Goal: Task Accomplishment & Management: Use online tool/utility

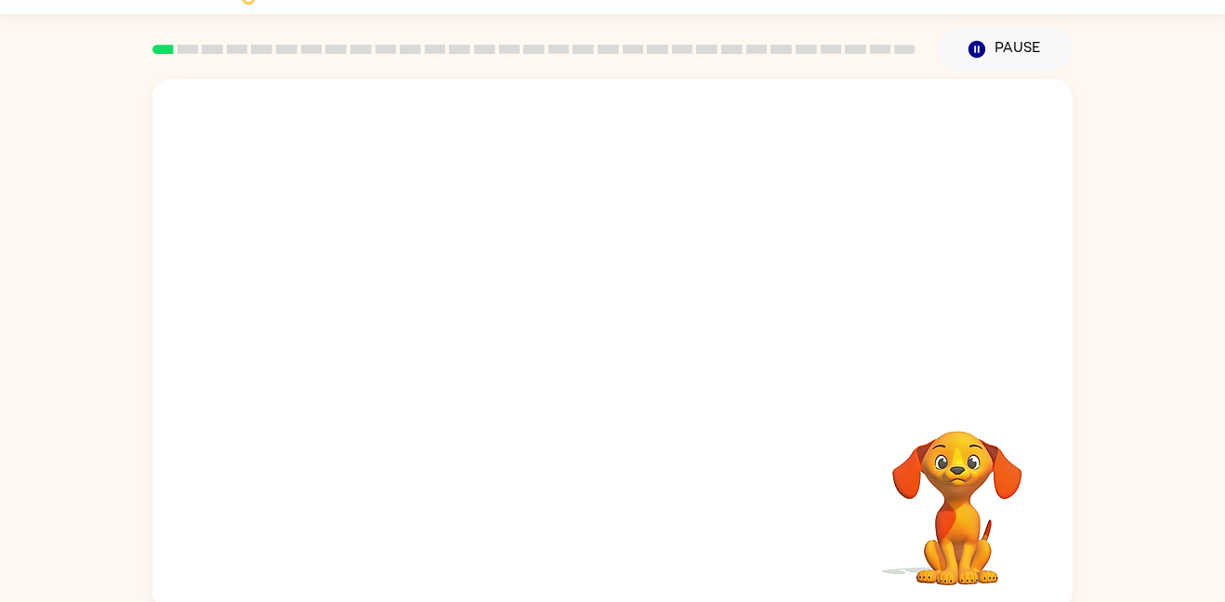
scroll to position [52, 0]
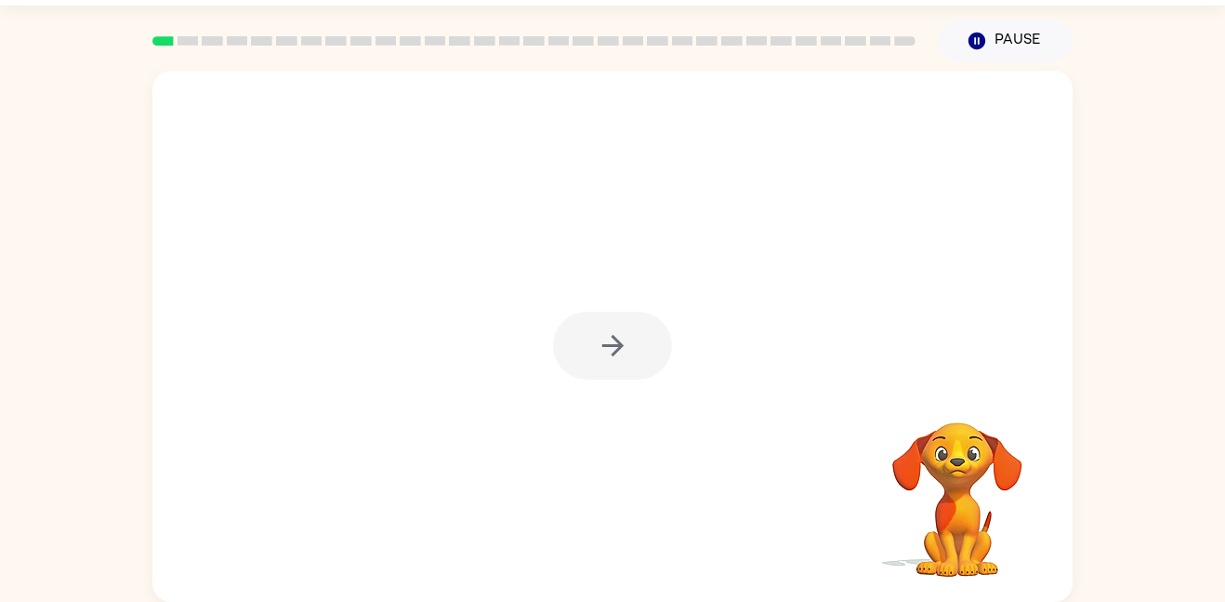
click at [615, 338] on div at bounding box center [612, 345] width 119 height 68
click at [615, 338] on icon "button" at bounding box center [612, 345] width 21 height 21
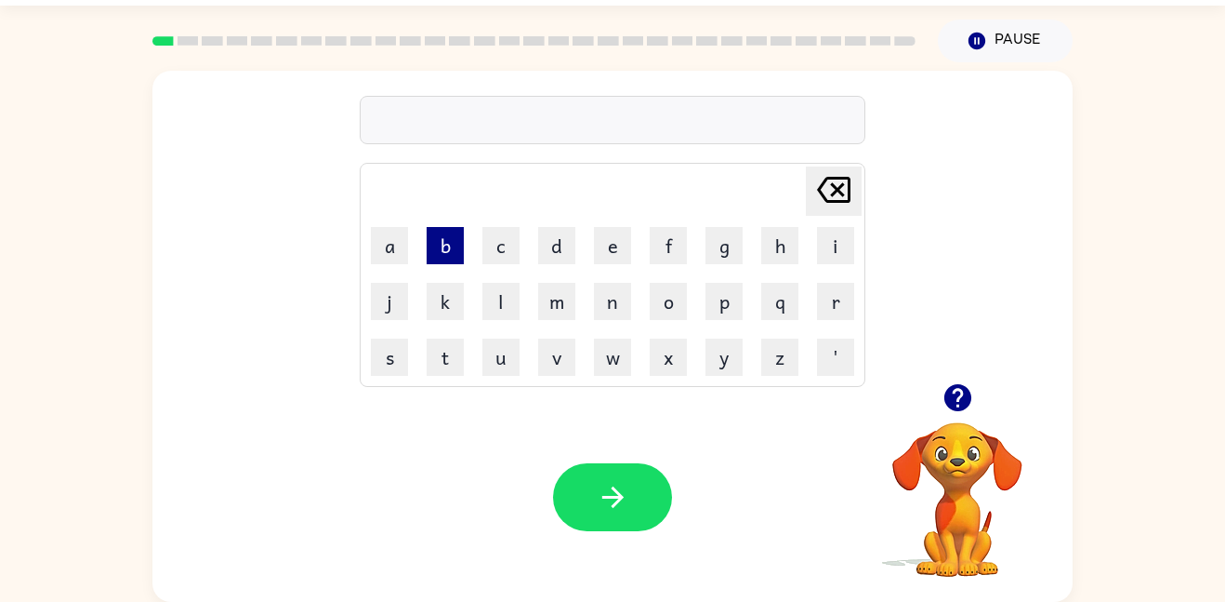
click at [457, 244] on button "b" at bounding box center [445, 245] width 37 height 37
type button "b"
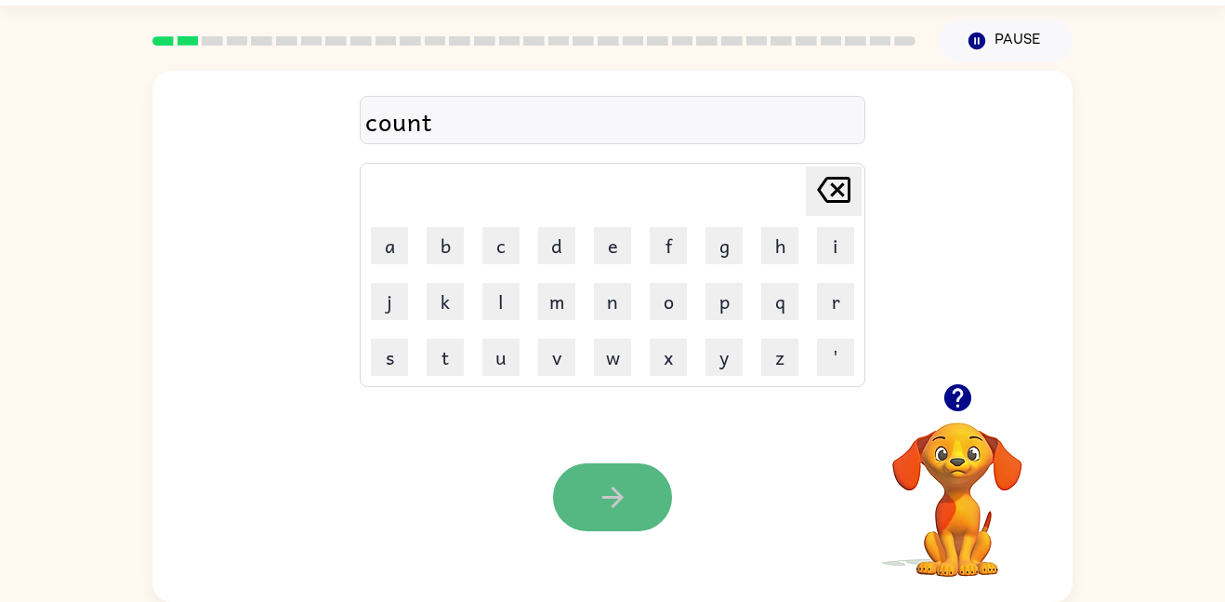
click at [639, 527] on button "button" at bounding box center [612, 497] width 119 height 68
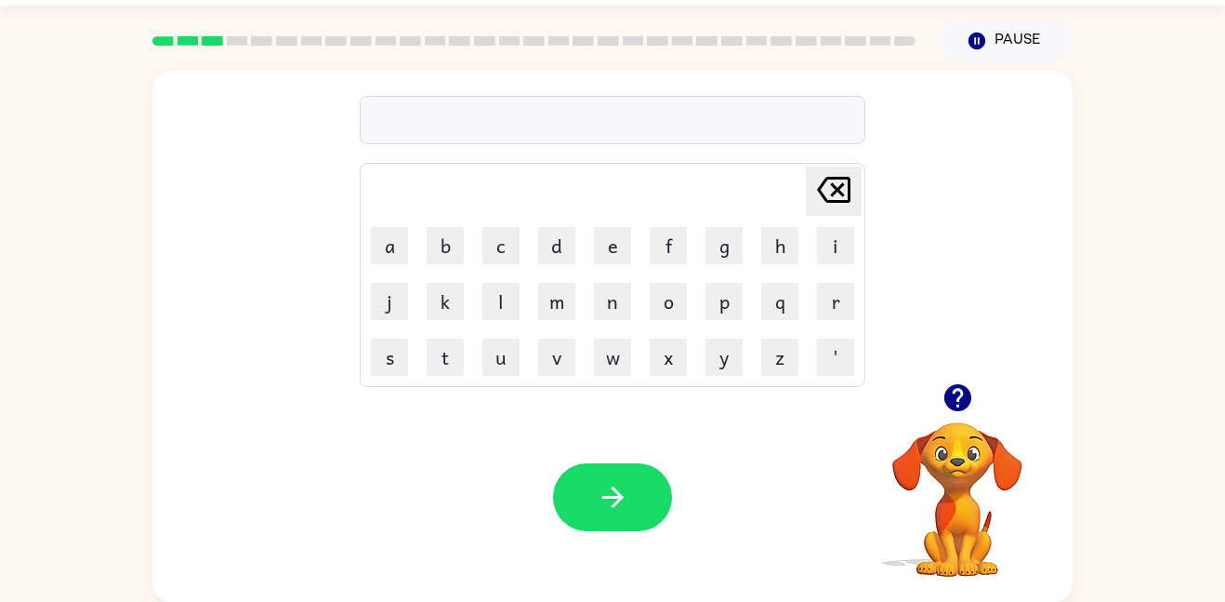
click at [951, 402] on icon "button" at bounding box center [957, 397] width 27 height 27
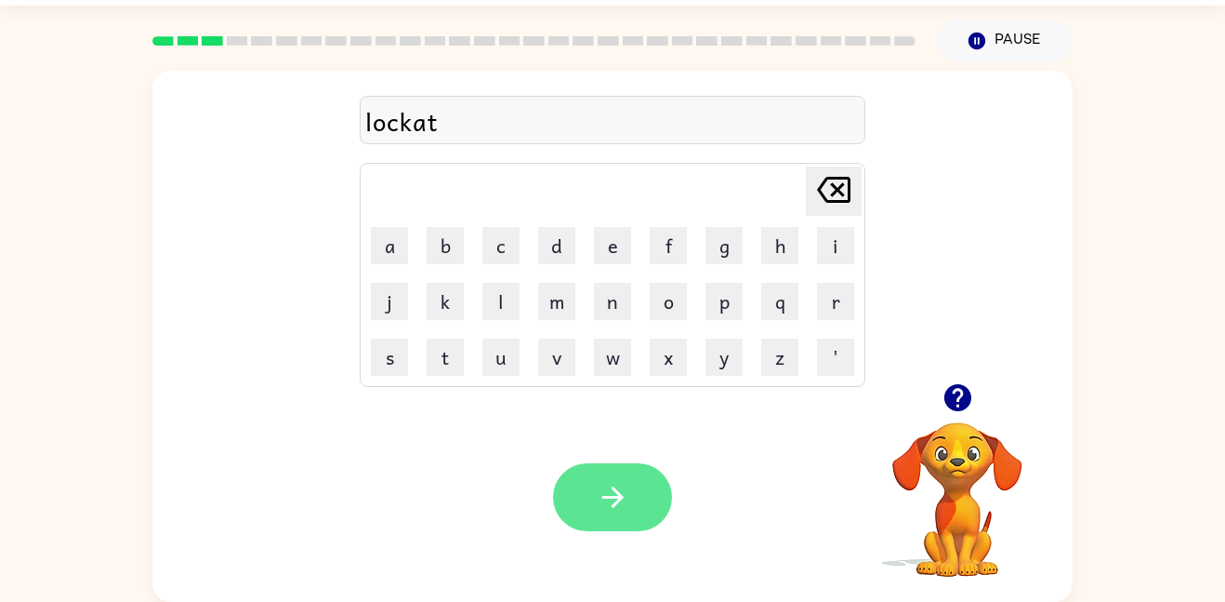
click at [618, 521] on button "button" at bounding box center [612, 497] width 119 height 68
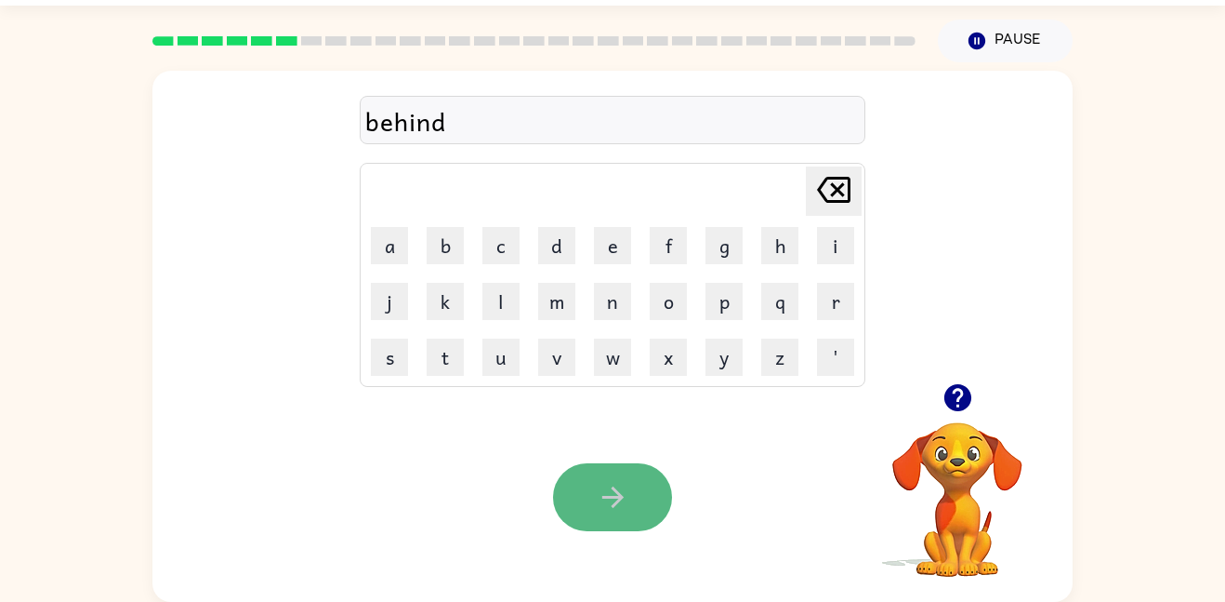
click at [617, 487] on icon "button" at bounding box center [613, 497] width 33 height 33
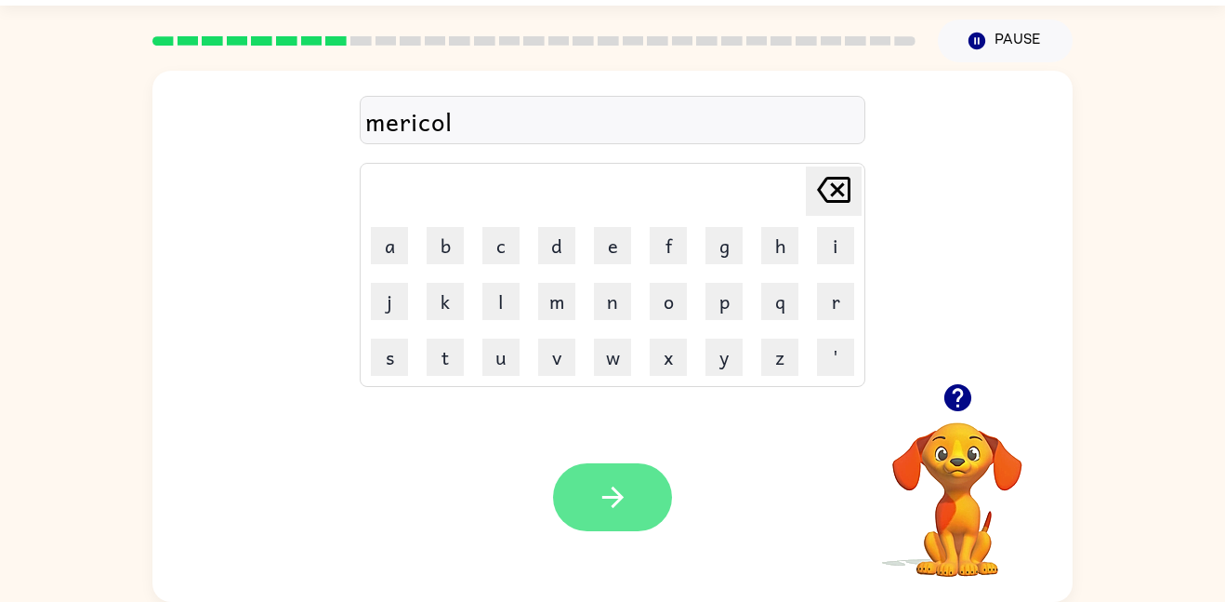
click at [621, 510] on icon "button" at bounding box center [613, 497] width 33 height 33
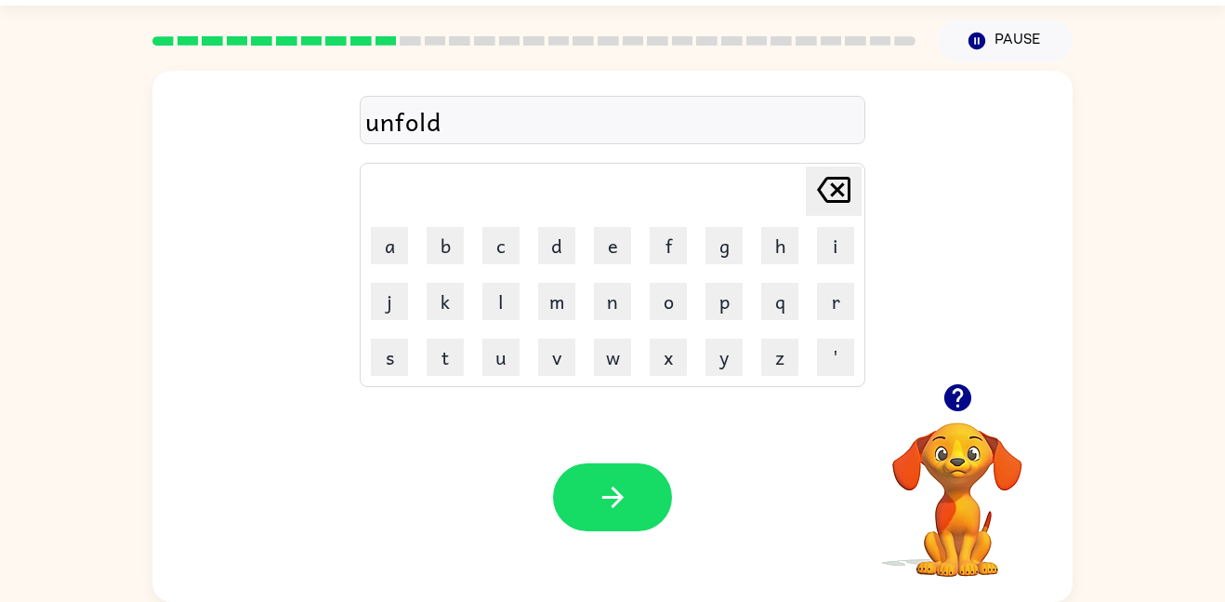
click at [639, 534] on div "Your browser must support playing .mp4 files to use Literably. Please try using…" at bounding box center [612, 496] width 921 height 209
click at [640, 484] on button "button" at bounding box center [612, 497] width 119 height 68
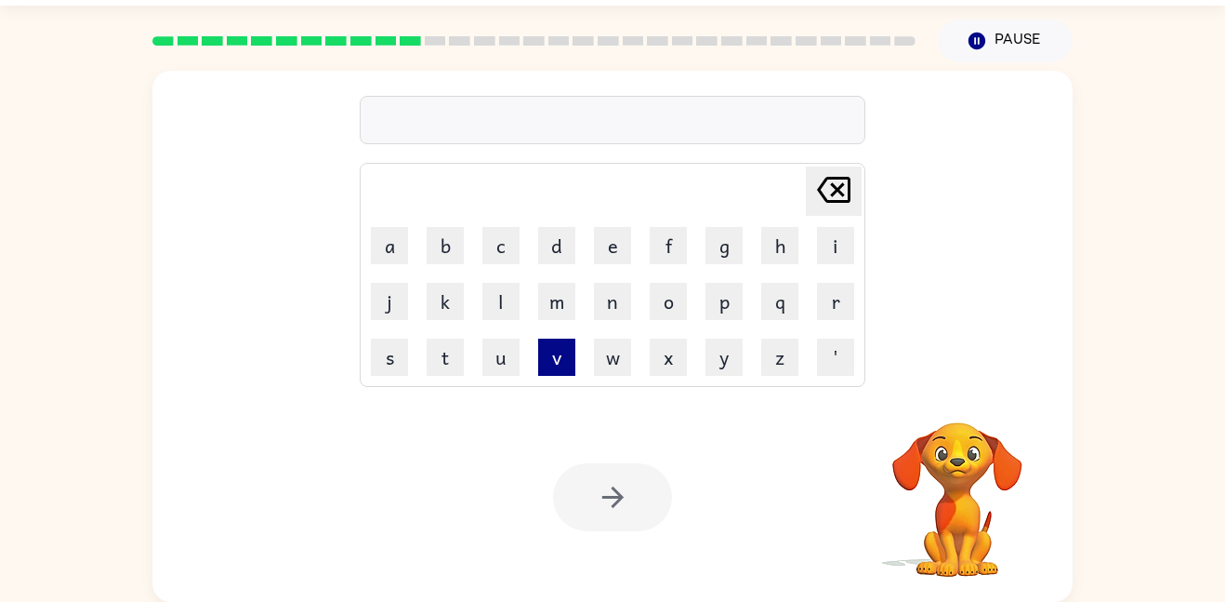
click at [574, 355] on button "v" at bounding box center [556, 356] width 37 height 37
click at [665, 310] on button "o" at bounding box center [668, 301] width 37 height 37
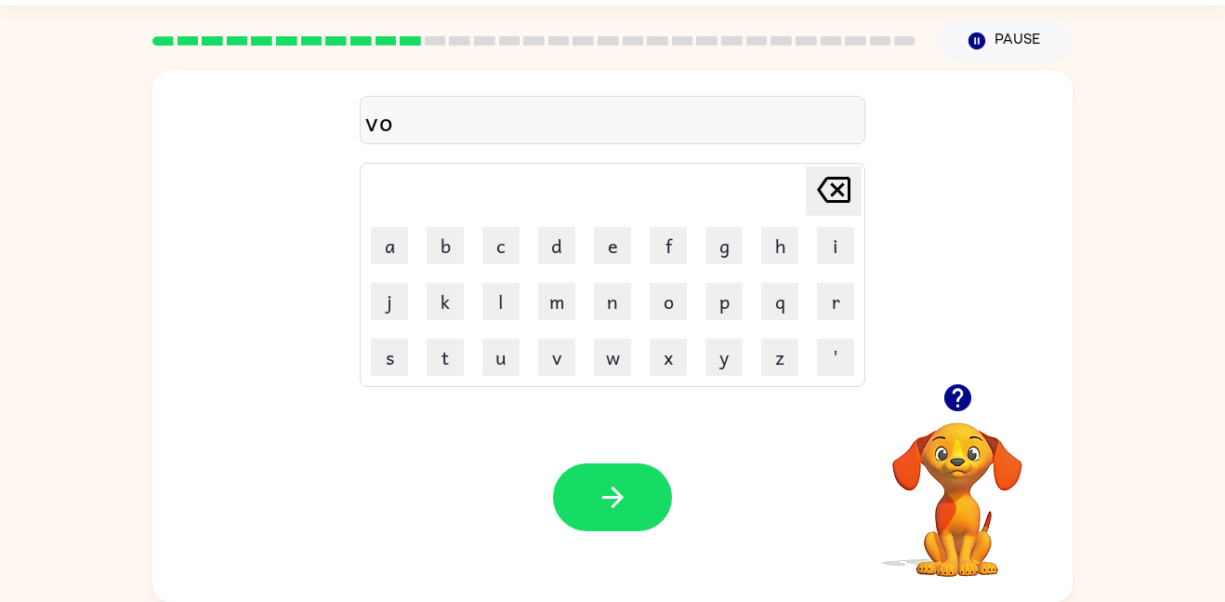
type button "o"
click at [832, 241] on button "i" at bounding box center [835, 245] width 37 height 37
click at [493, 222] on td "c" at bounding box center [501, 246] width 54 height 54
click at [509, 242] on button "c" at bounding box center [501, 245] width 37 height 37
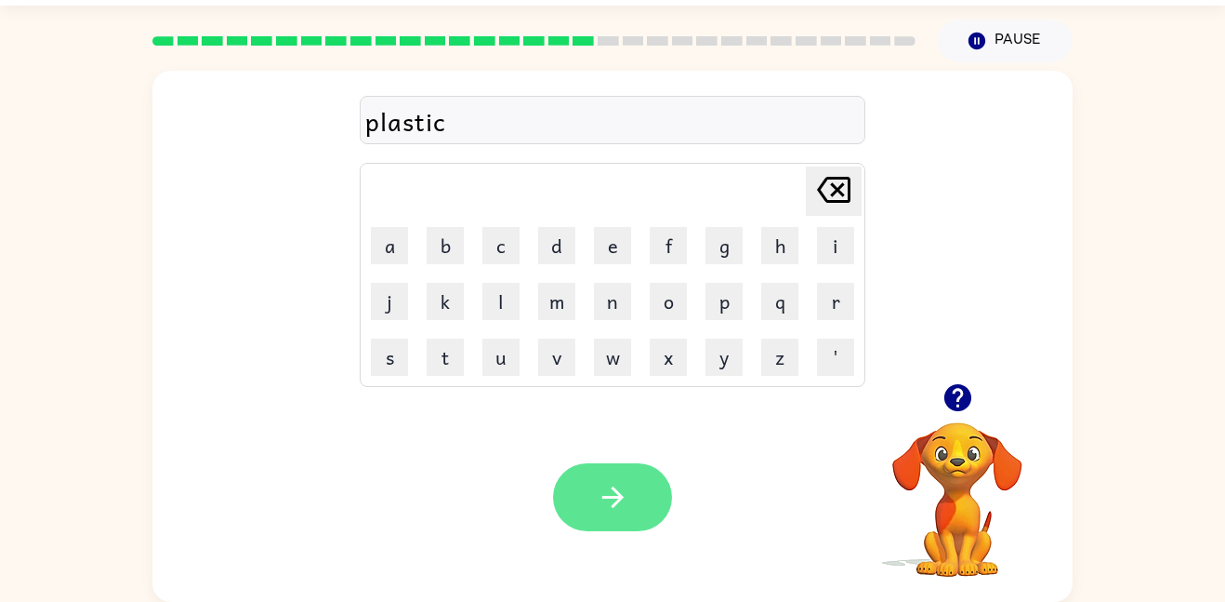
click at [569, 476] on button "button" at bounding box center [612, 497] width 119 height 68
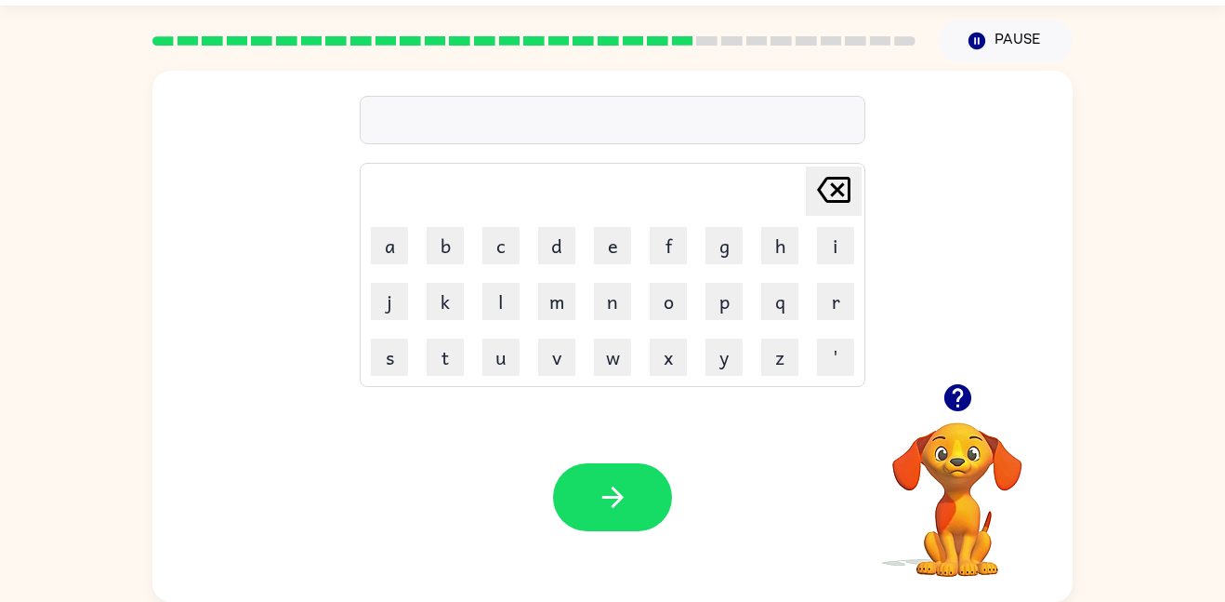
click at [267, 234] on div "[PERSON_NAME] last character input a b c d e f g h i j k l m n o p q r s t u v …" at bounding box center [612, 227] width 921 height 312
click at [378, 509] on div "Your browser must support playing .mp4 files to use Literably. Please try using…" at bounding box center [612, 496] width 921 height 209
click at [960, 398] on icon "button" at bounding box center [957, 397] width 27 height 27
drag, startPoint x: 951, startPoint y: 469, endPoint x: 946, endPoint y: 521, distance: 52.4
click at [946, 521] on video "Your browser must support playing .mp4 files to use Literably. Please try using…" at bounding box center [958, 486] width 186 height 186
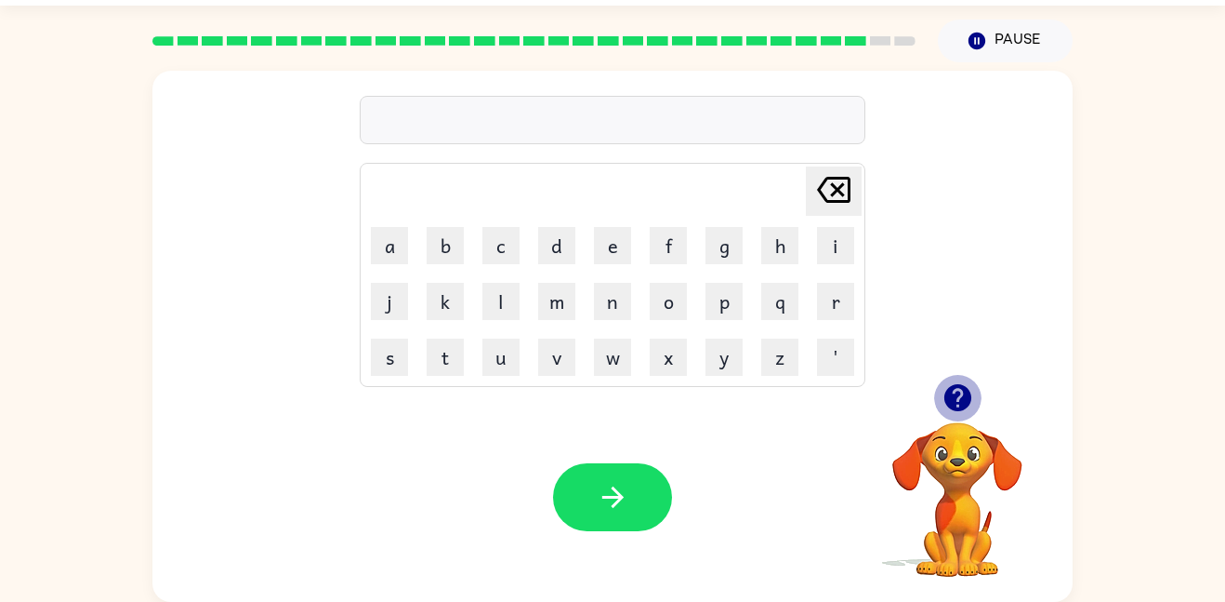
click at [956, 395] on icon "button" at bounding box center [957, 397] width 27 height 27
click at [954, 404] on icon "button" at bounding box center [957, 397] width 27 height 27
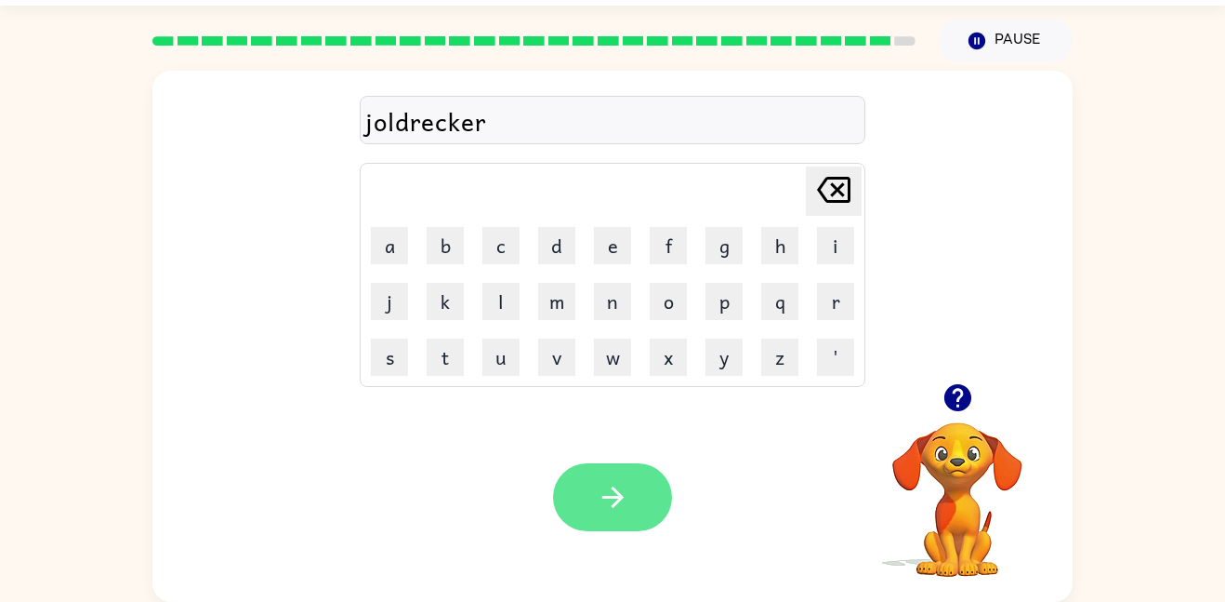
click at [603, 473] on button "button" at bounding box center [612, 497] width 119 height 68
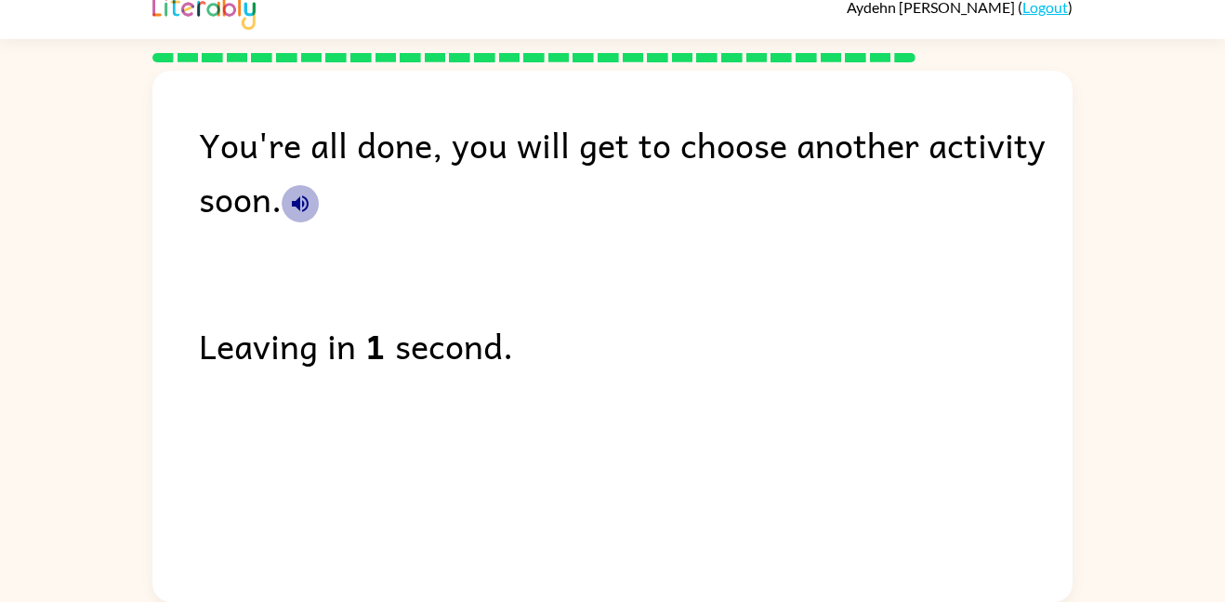
click at [301, 207] on icon "button" at bounding box center [300, 203] width 22 height 22
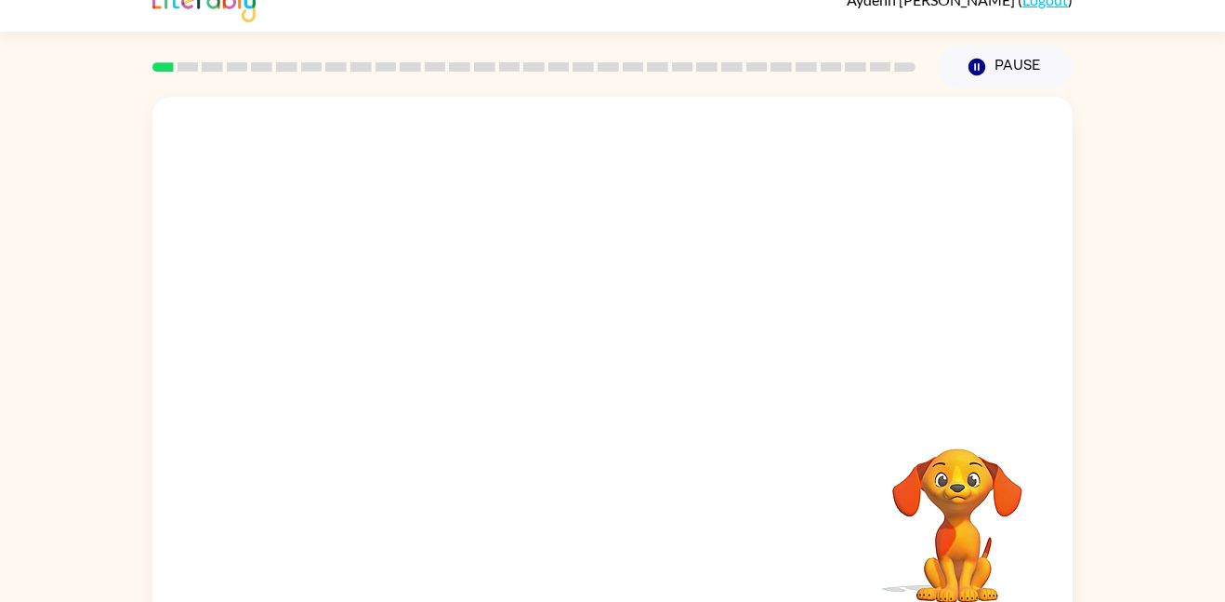
scroll to position [28, 0]
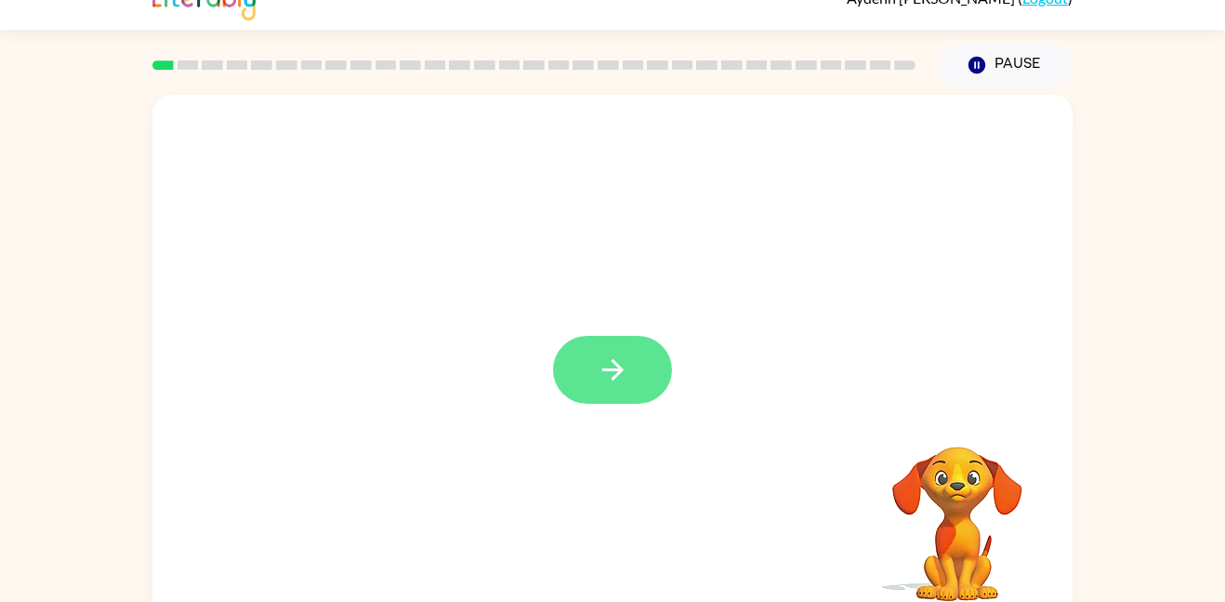
click at [628, 367] on icon "button" at bounding box center [613, 369] width 33 height 33
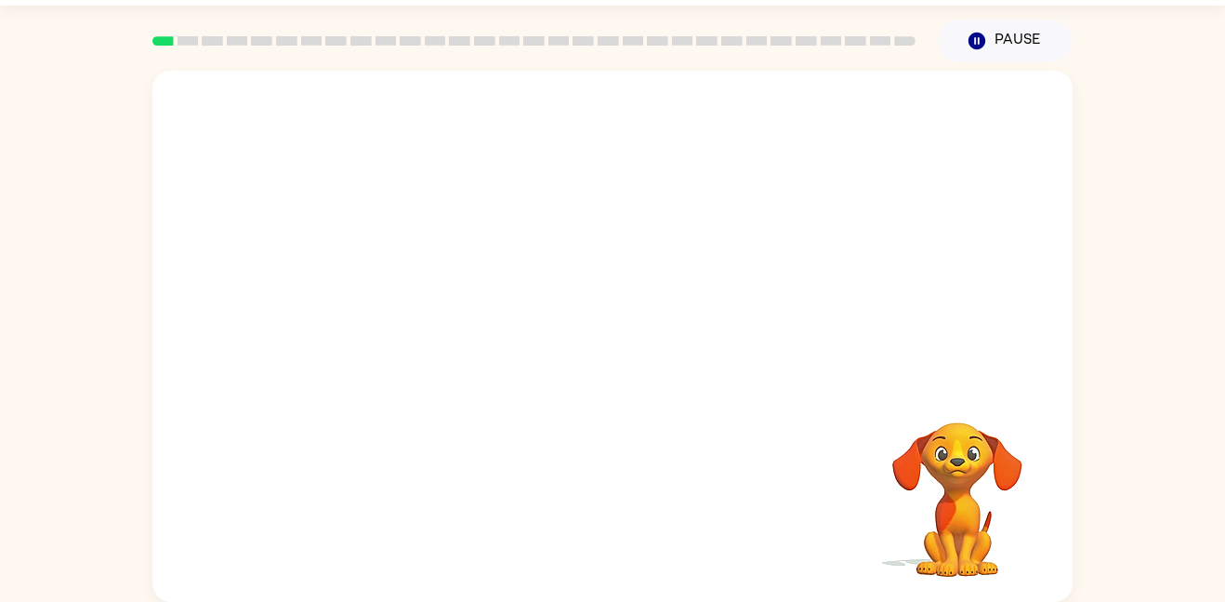
scroll to position [49, 0]
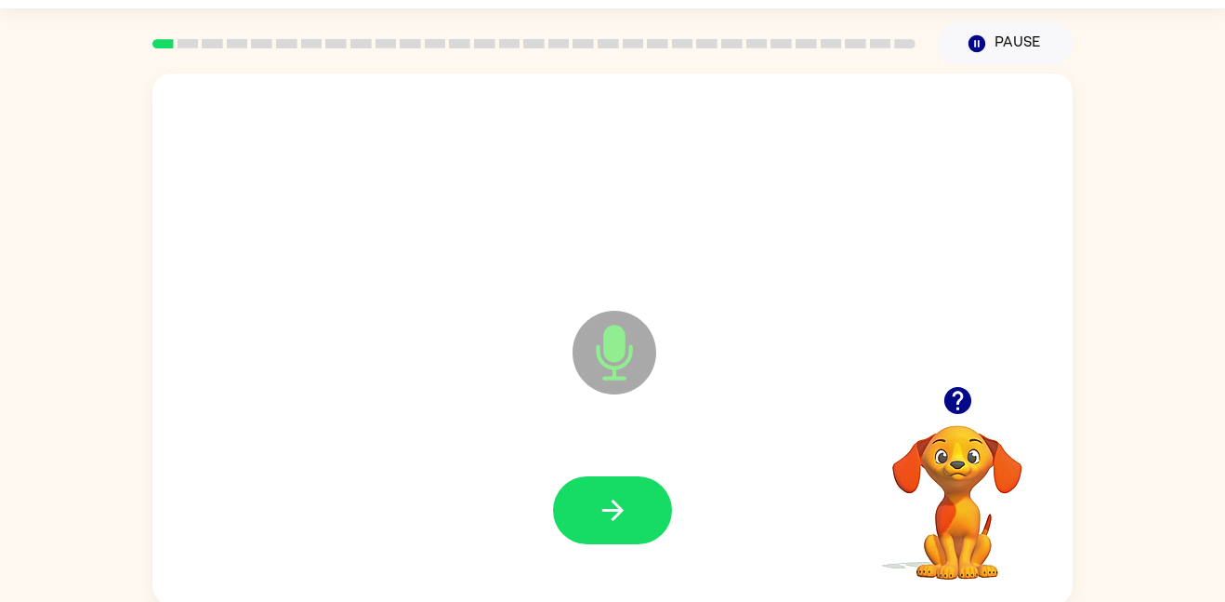
click at [627, 331] on icon at bounding box center [615, 353] width 84 height 84
click at [627, 334] on icon at bounding box center [615, 353] width 84 height 84
click at [622, 535] on button "button" at bounding box center [612, 510] width 119 height 68
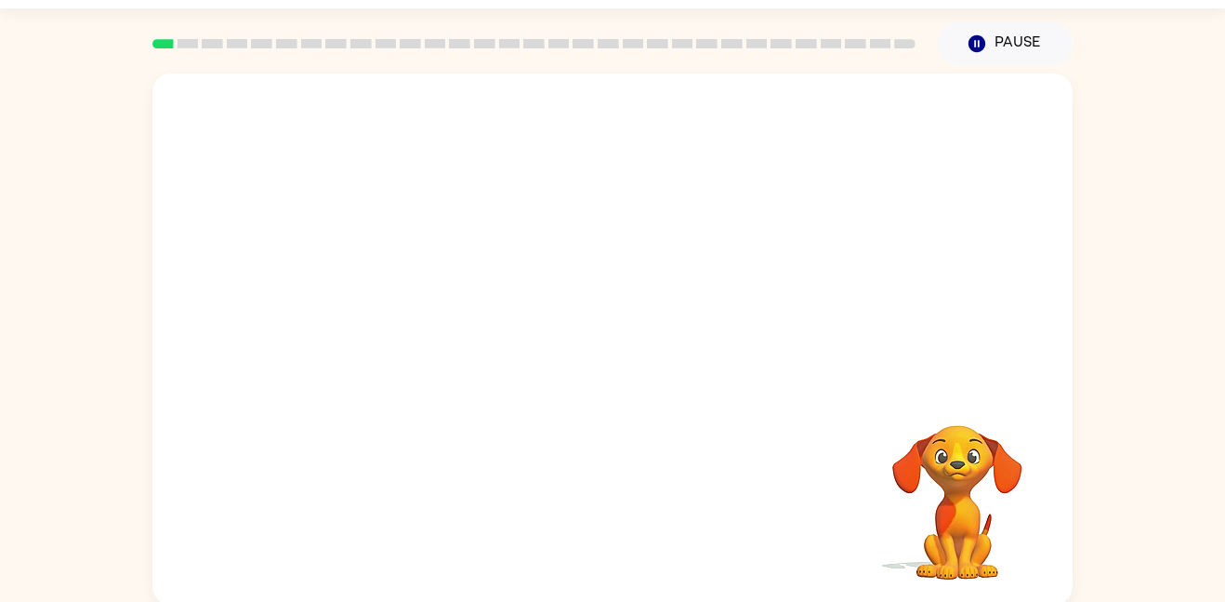
click at [929, 459] on video "Your browser must support playing .mp4 files to use Literably. Please try using…" at bounding box center [958, 489] width 186 height 186
click at [946, 499] on video "Your browser must support playing .mp4 files to use Literably. Please try using…" at bounding box center [958, 489] width 186 height 186
click at [947, 499] on video "Your browser must support playing .mp4 files to use Literably. Please try using…" at bounding box center [958, 489] width 186 height 186
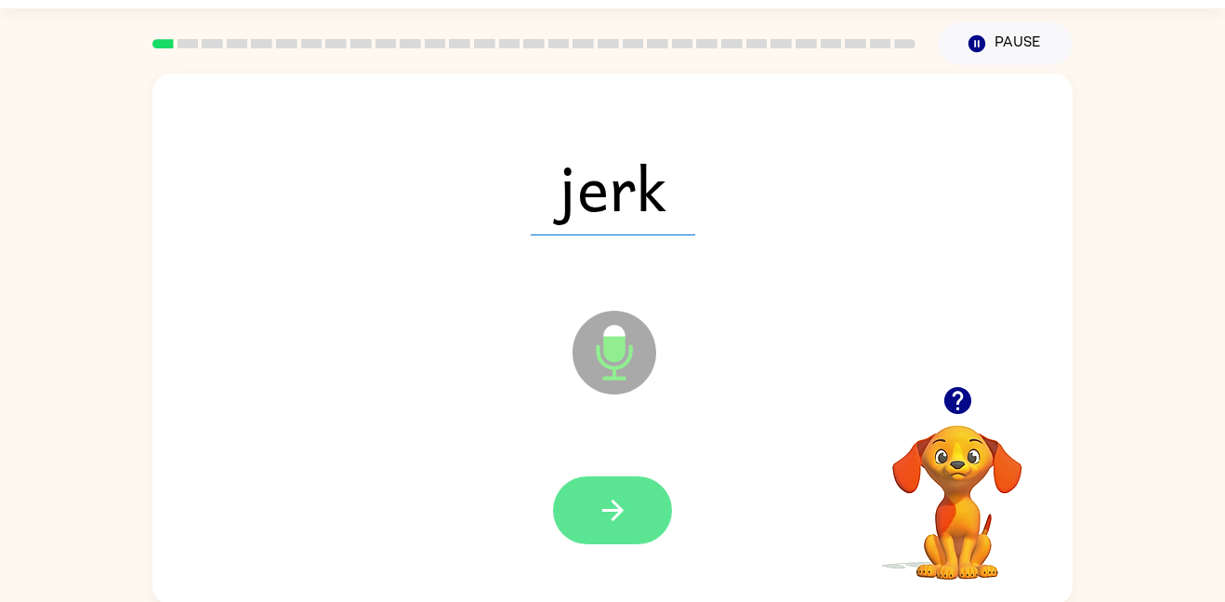
click at [644, 500] on button "button" at bounding box center [612, 510] width 119 height 68
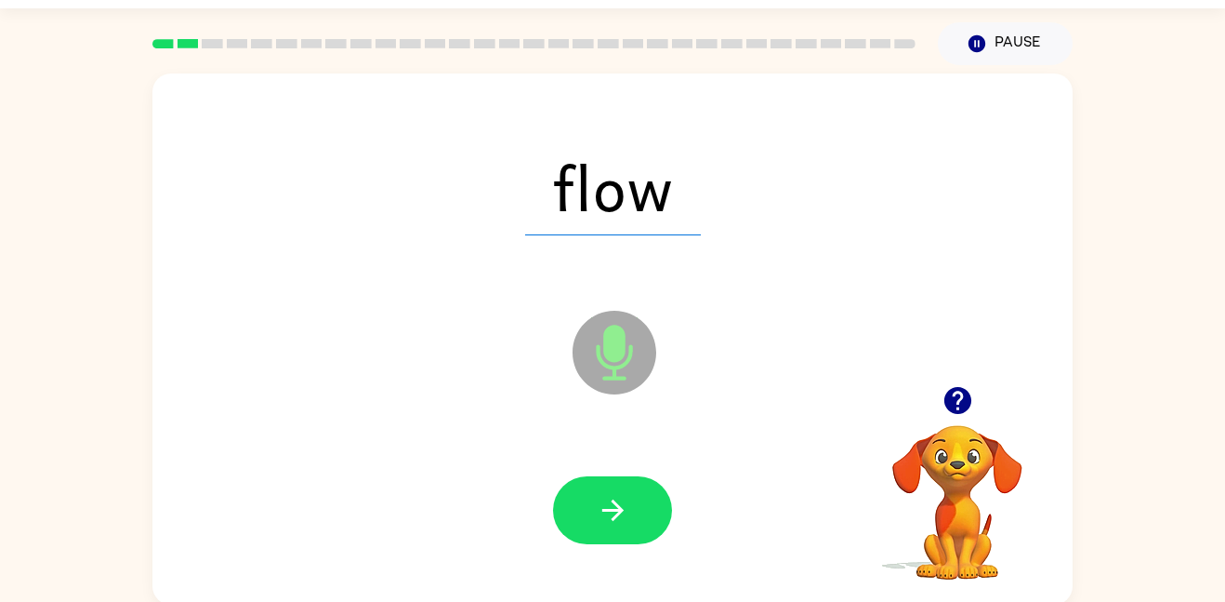
click at [604, 362] on icon "Microphone The Microphone is here when it is your turn to talk" at bounding box center [707, 375] width 279 height 139
click at [576, 596] on div "flow Microphone The Microphone is here when it is your turn to talk" at bounding box center [612, 338] width 921 height 531
click at [617, 520] on icon "button" at bounding box center [613, 510] width 33 height 33
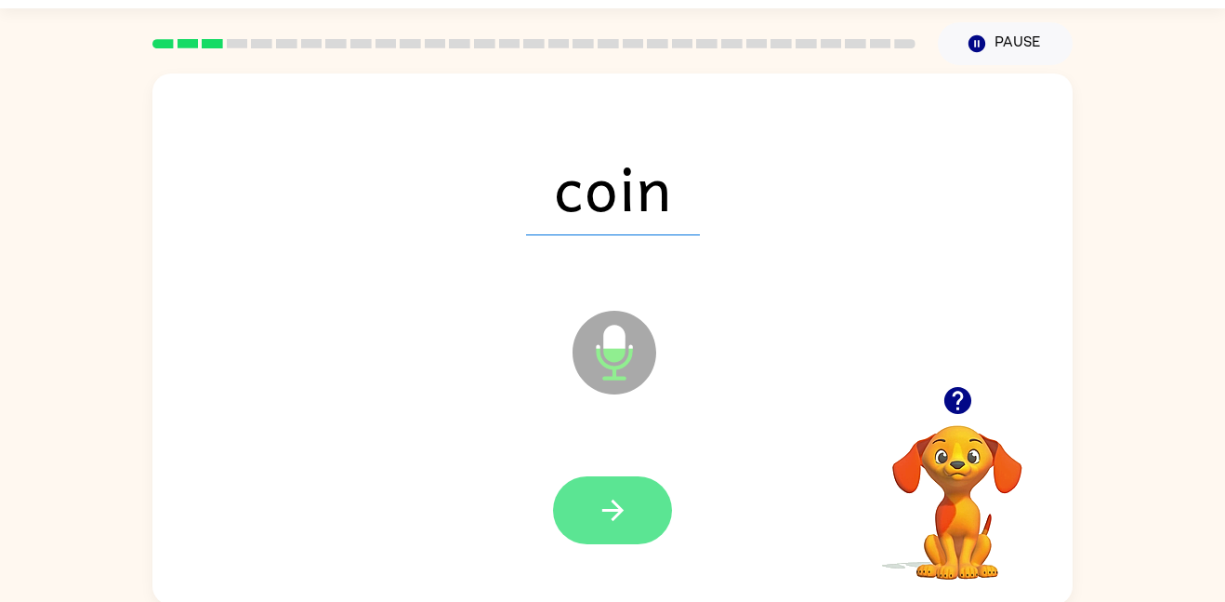
click at [602, 484] on button "button" at bounding box center [612, 510] width 119 height 68
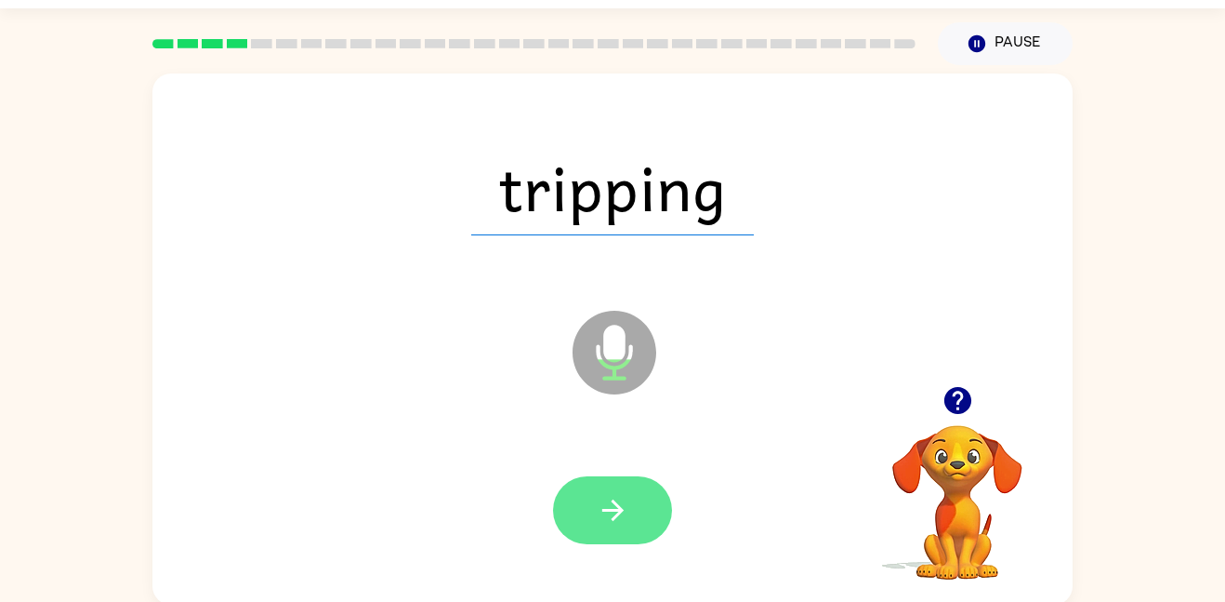
click at [608, 494] on icon "button" at bounding box center [613, 510] width 33 height 33
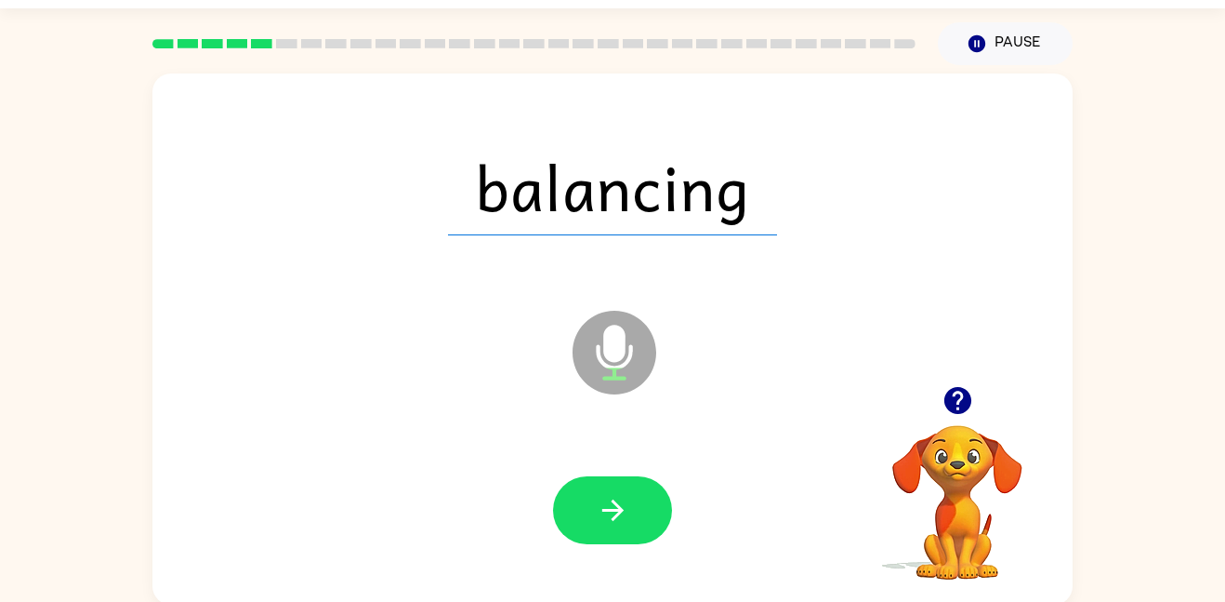
click at [482, 457] on div at bounding box center [612, 510] width 883 height 152
click at [912, 498] on video "Your browser must support playing .mp4 files to use Literably. Please try using…" at bounding box center [958, 489] width 186 height 186
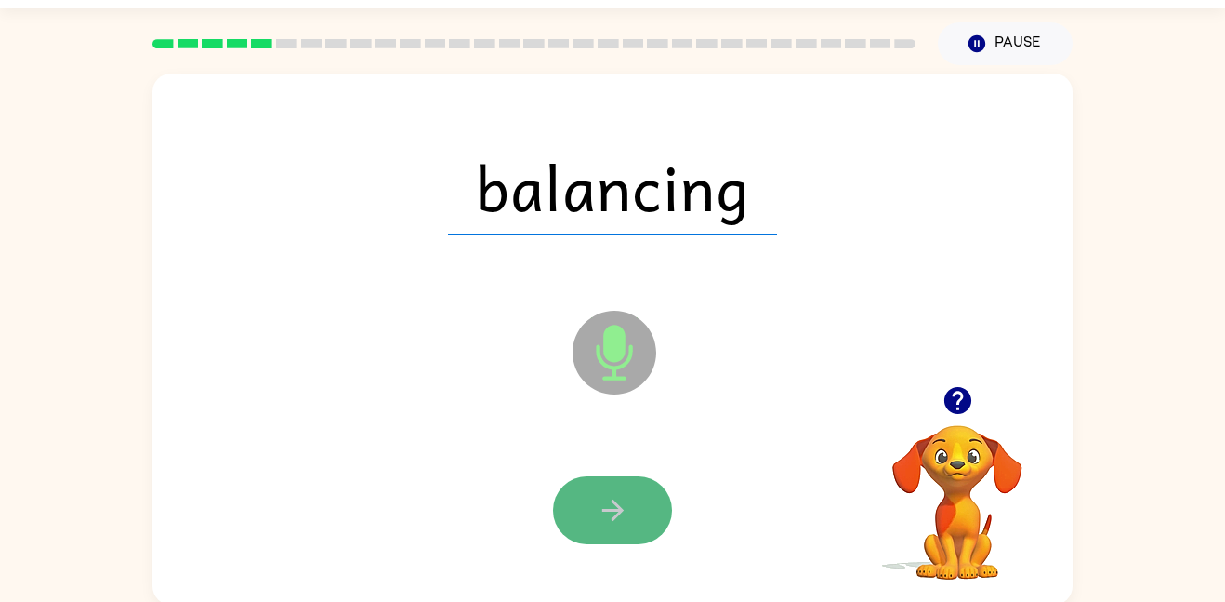
click at [632, 491] on button "button" at bounding box center [612, 510] width 119 height 68
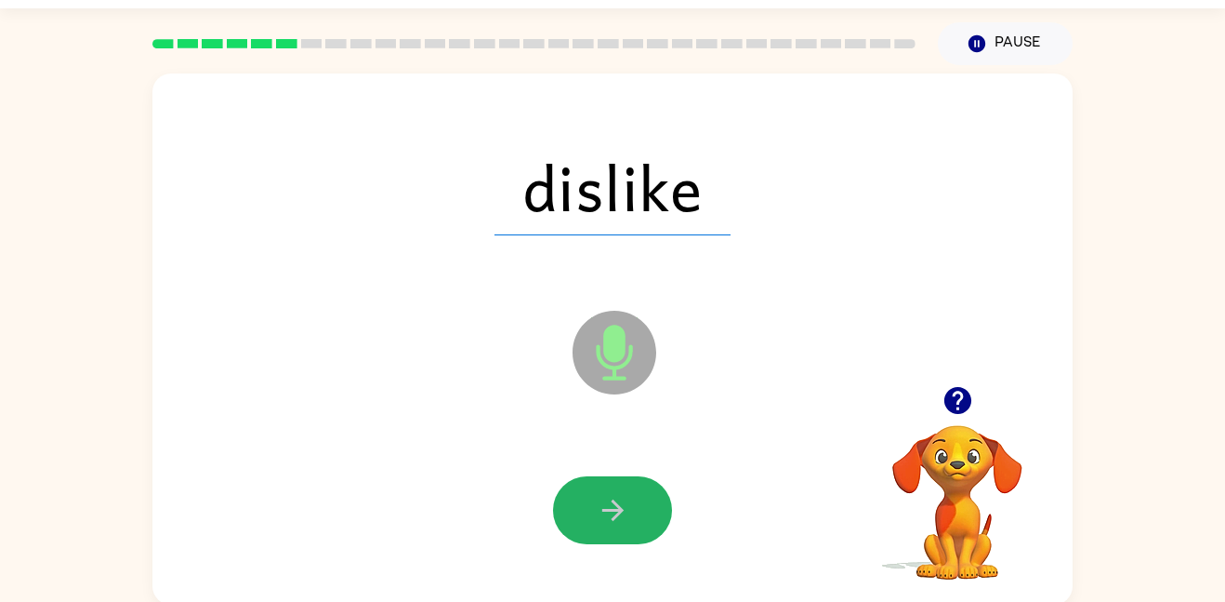
click at [632, 491] on button "button" at bounding box center [612, 510] width 119 height 68
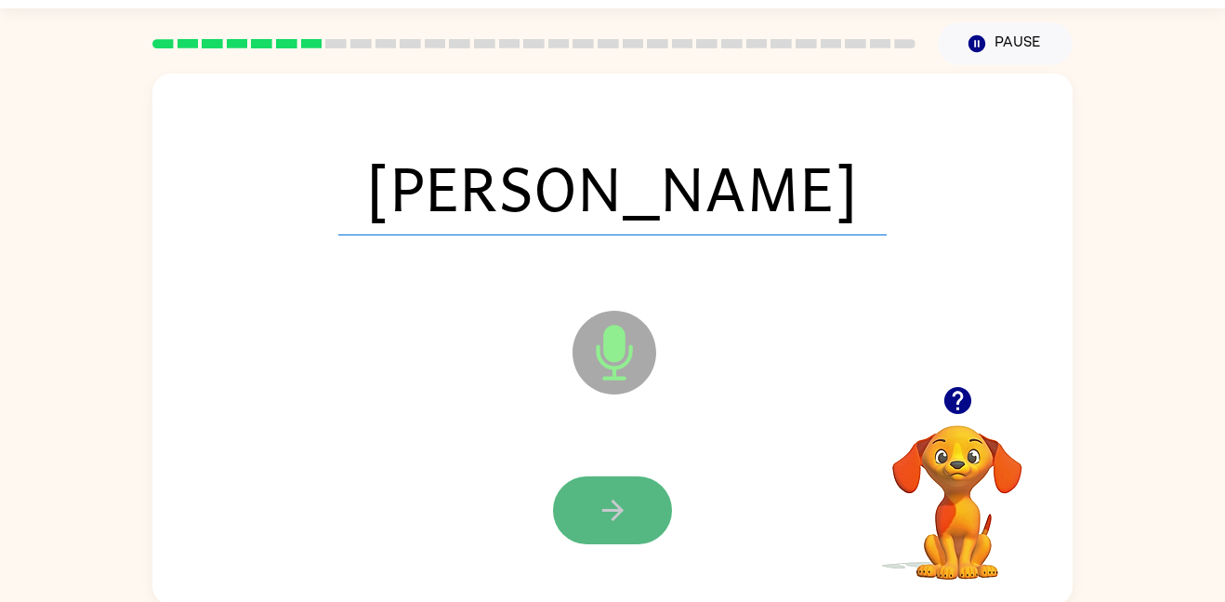
click at [628, 494] on icon "button" at bounding box center [613, 510] width 33 height 33
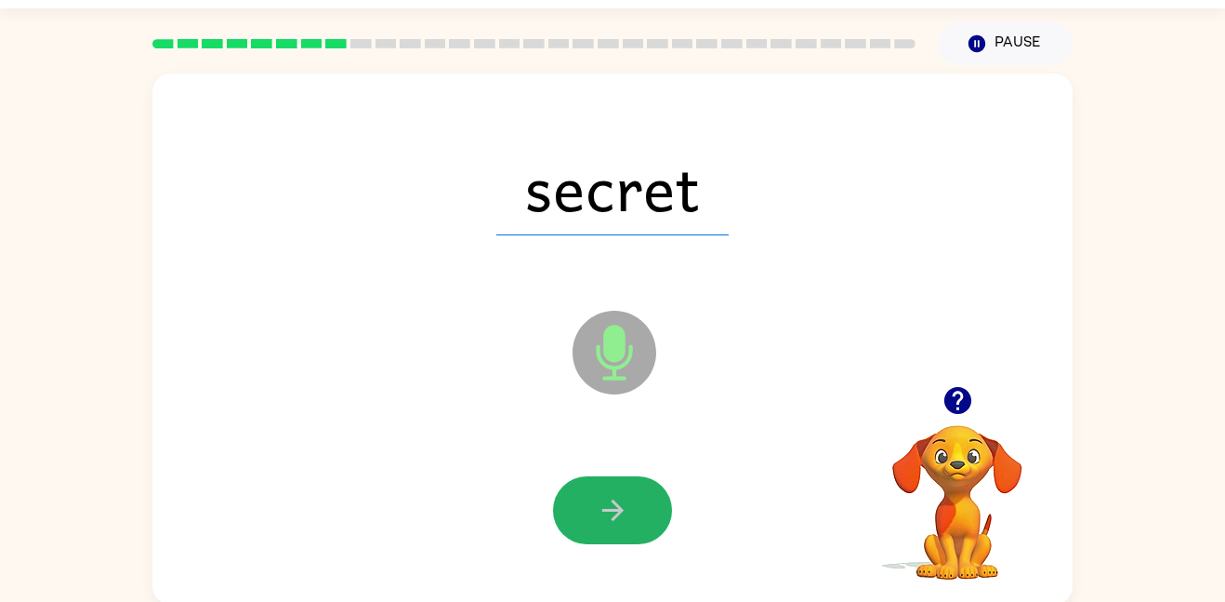
click at [628, 494] on icon "button" at bounding box center [613, 510] width 33 height 33
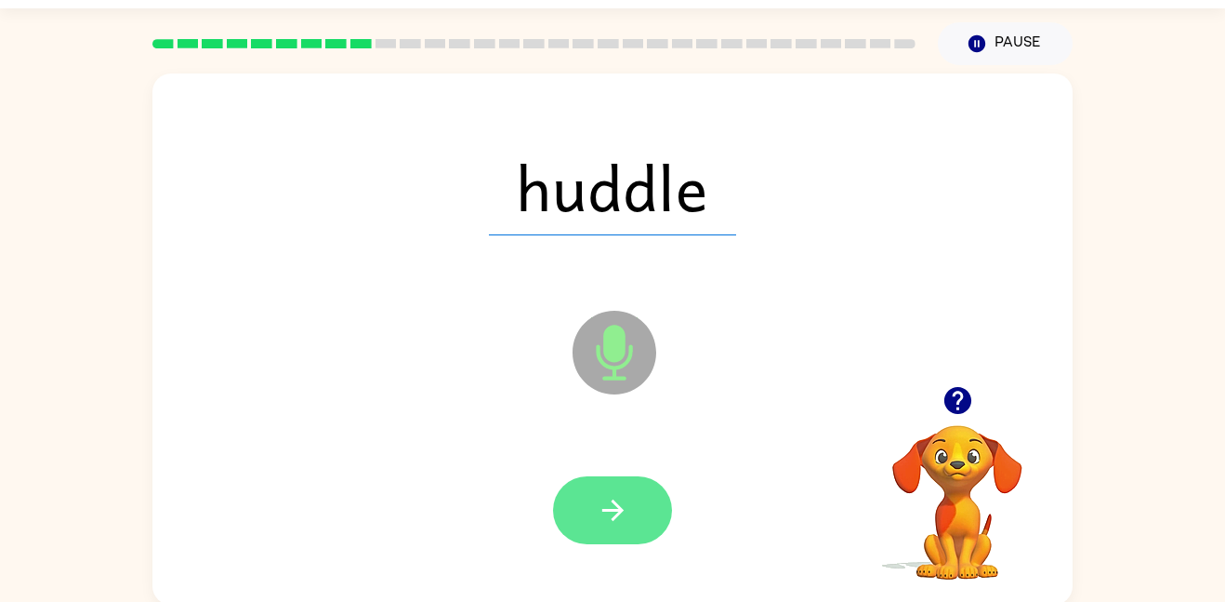
click at [613, 494] on icon "button" at bounding box center [613, 510] width 33 height 33
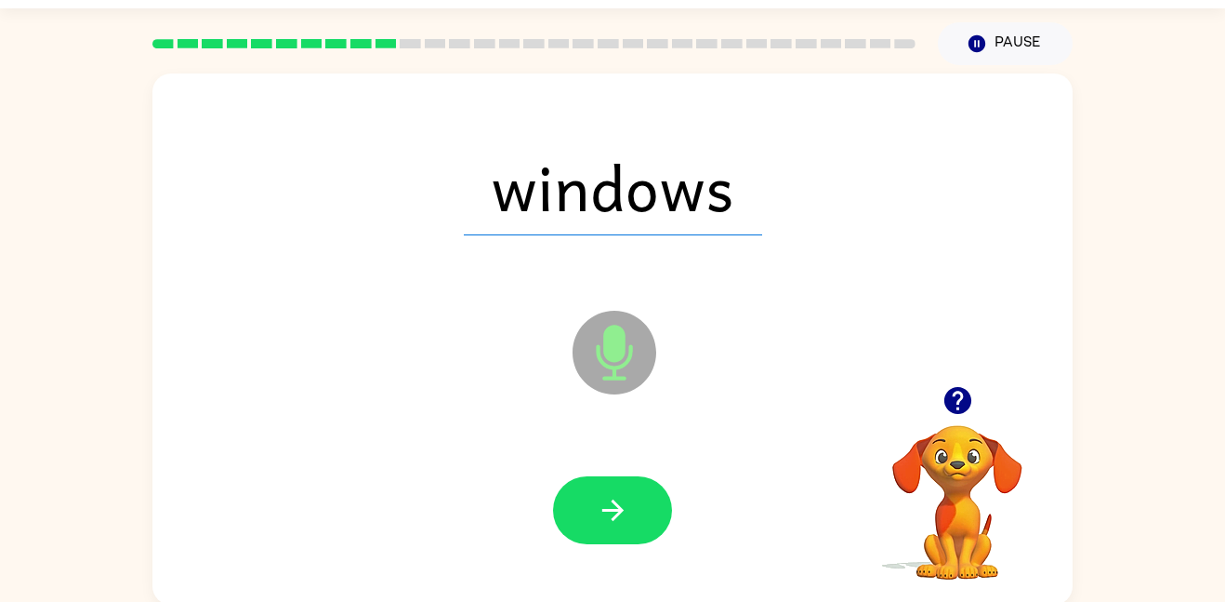
click at [613, 494] on icon "button" at bounding box center [613, 510] width 33 height 33
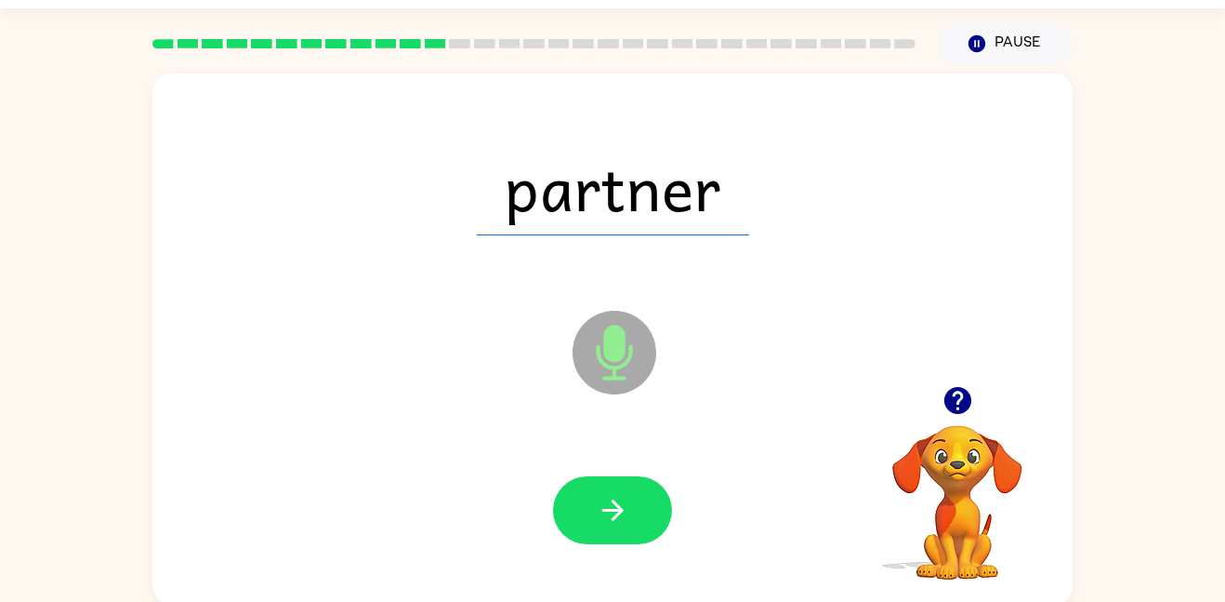
click at [613, 494] on icon "button" at bounding box center [613, 510] width 33 height 33
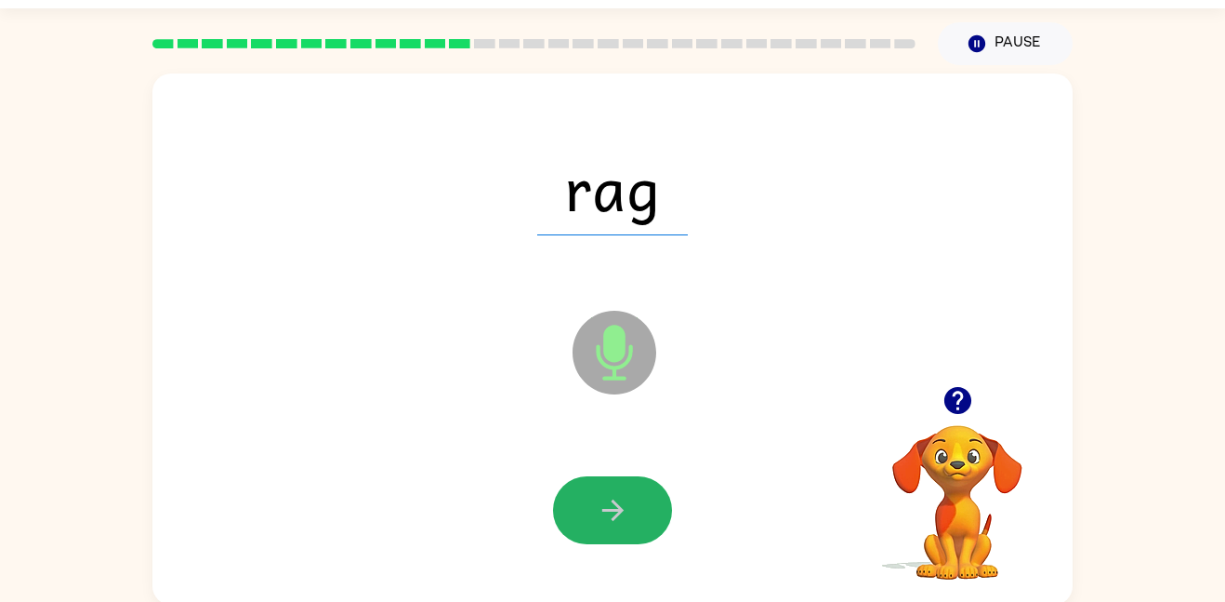
click at [613, 494] on icon "button" at bounding box center [613, 510] width 33 height 33
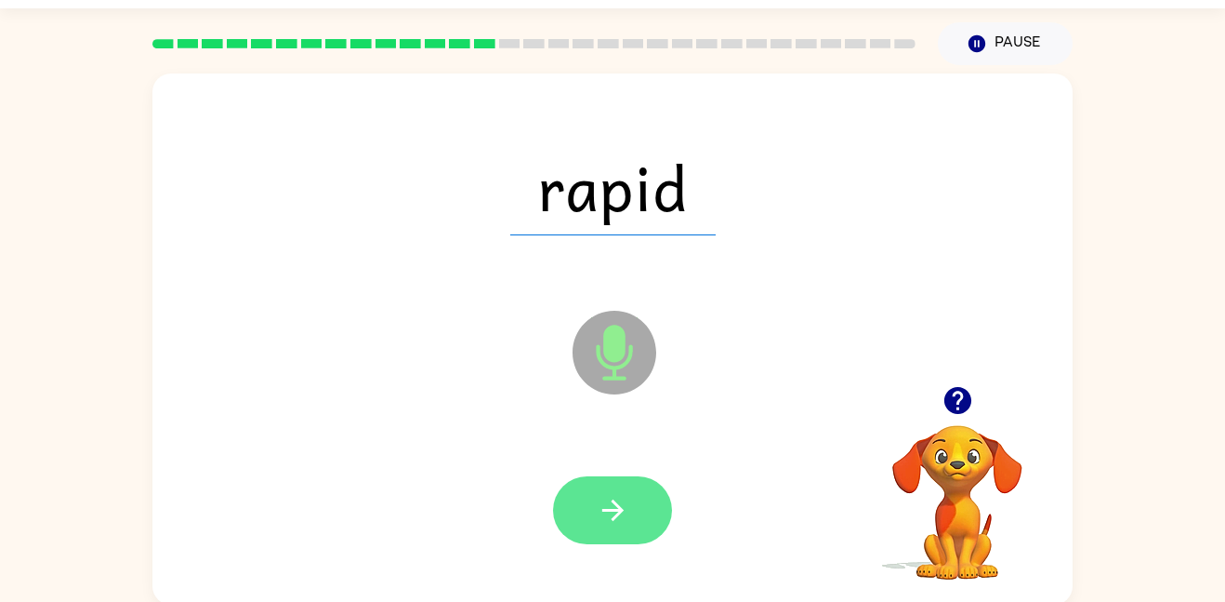
click at [615, 497] on icon "button" at bounding box center [613, 510] width 33 height 33
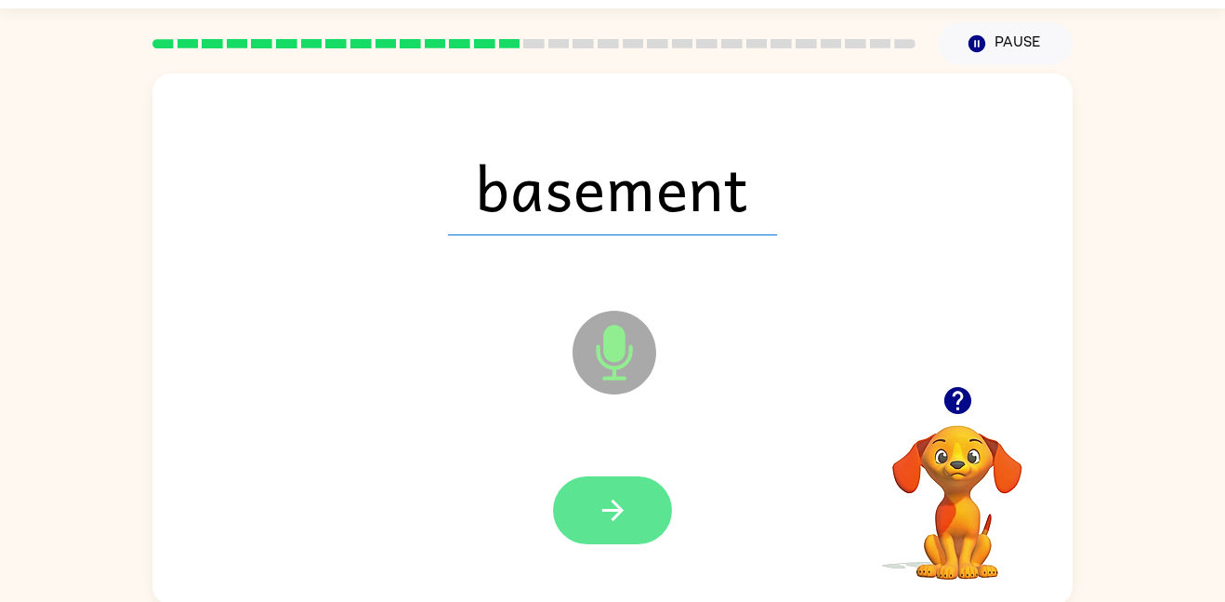
click at [630, 522] on button "button" at bounding box center [612, 510] width 119 height 68
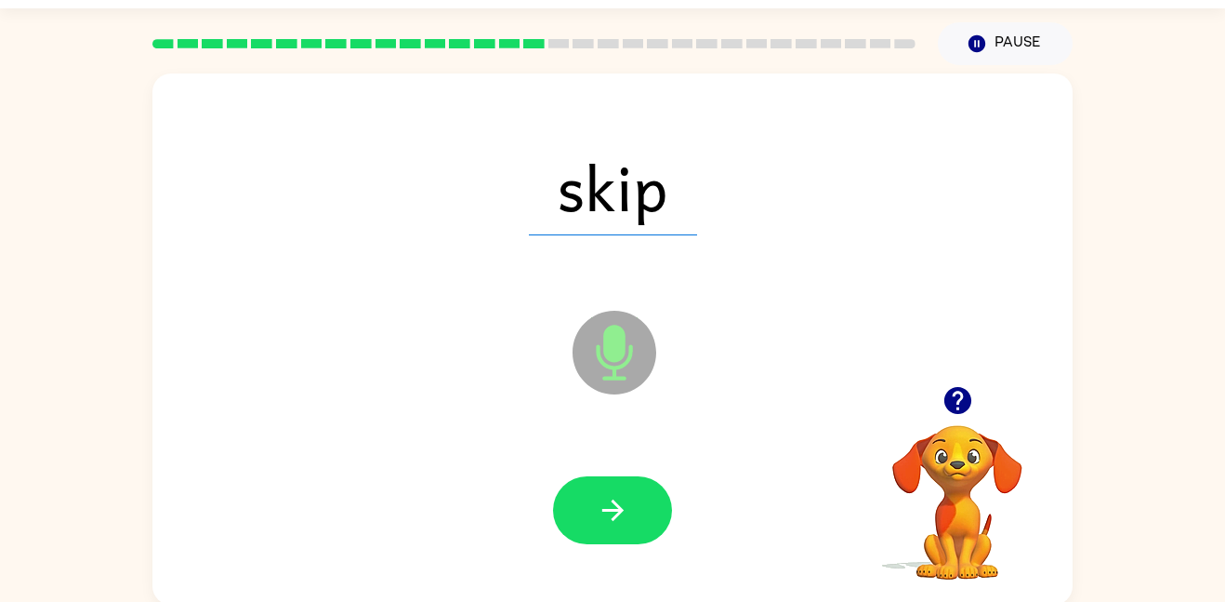
click at [630, 522] on button "button" at bounding box center [612, 510] width 119 height 68
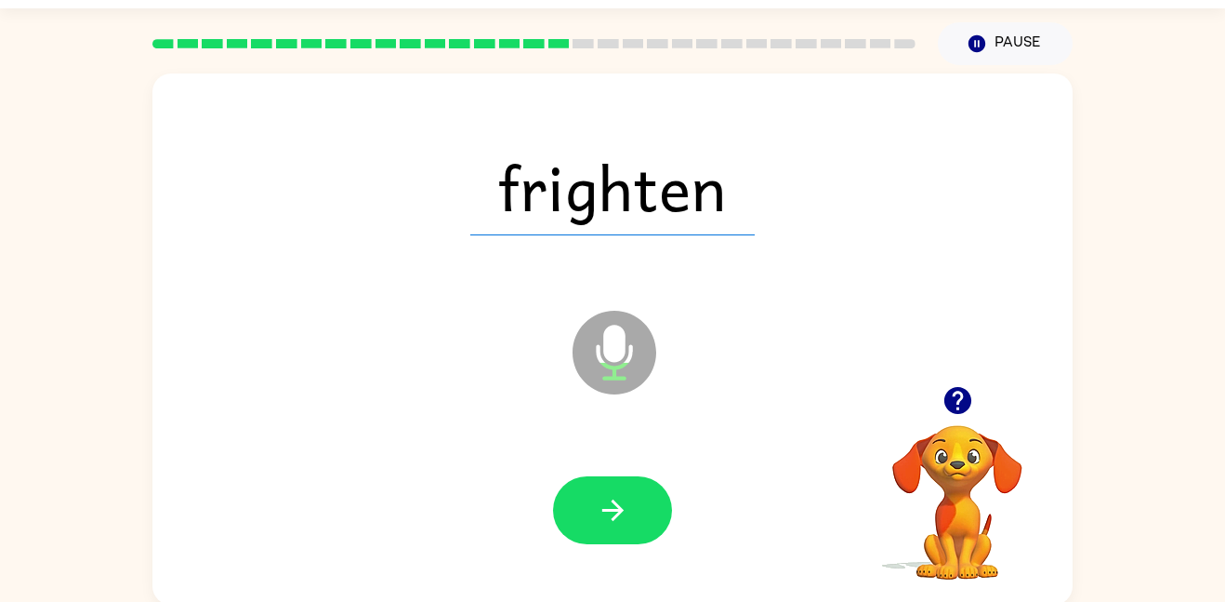
click at [630, 522] on button "button" at bounding box center [612, 510] width 119 height 68
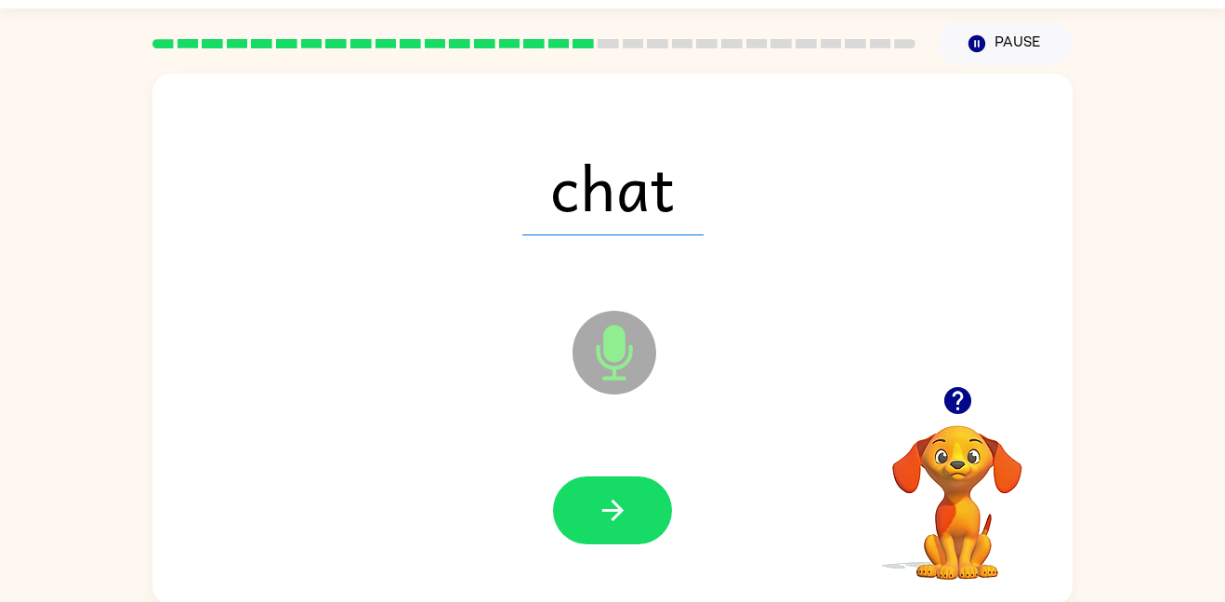
click at [630, 522] on button "button" at bounding box center [612, 510] width 119 height 68
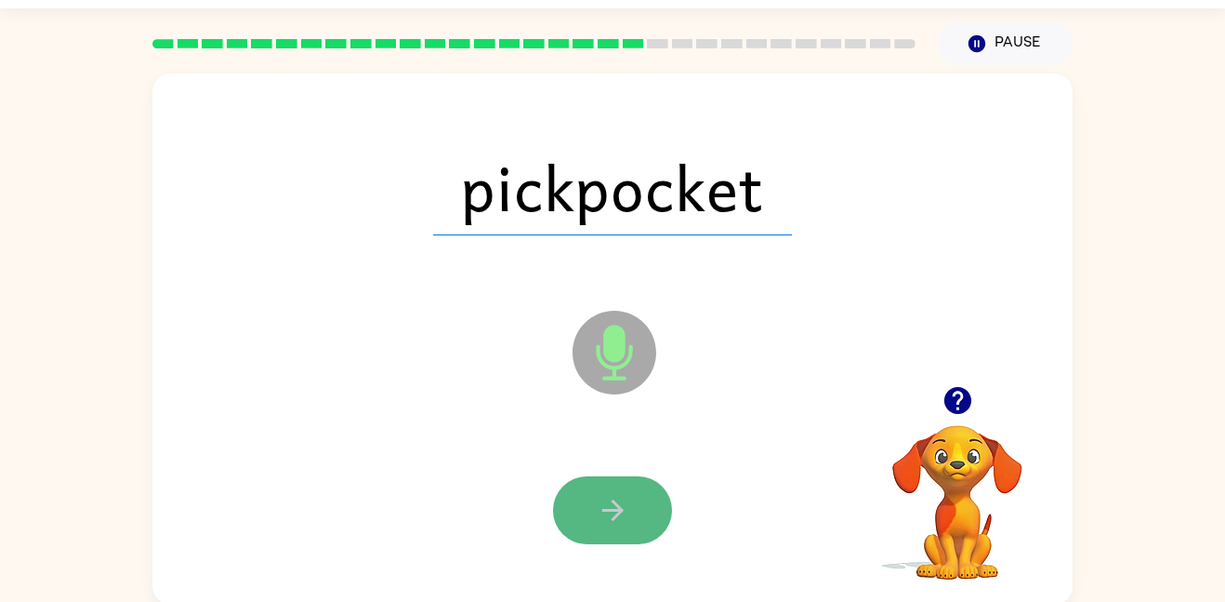
click at [632, 500] on button "button" at bounding box center [612, 510] width 119 height 68
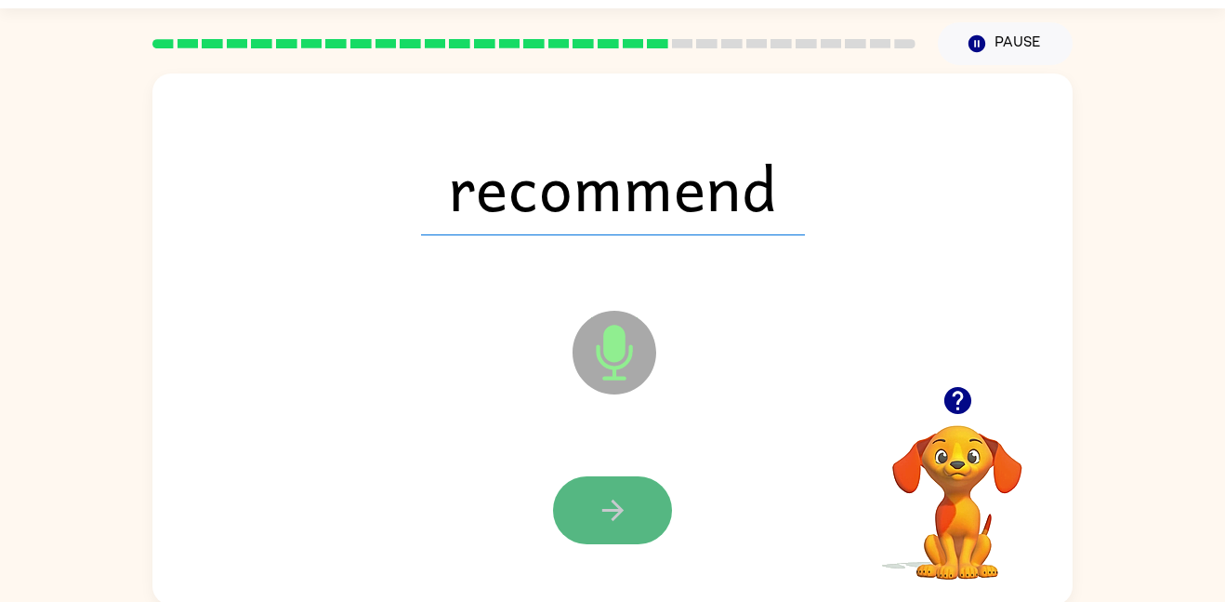
click at [632, 500] on button "button" at bounding box center [612, 510] width 119 height 68
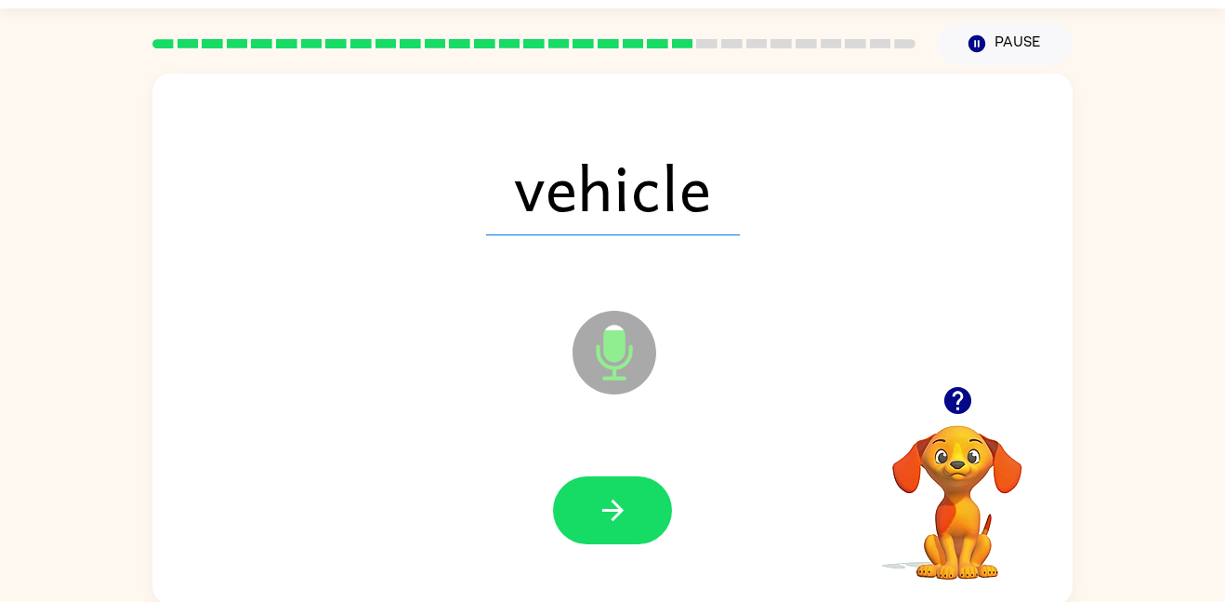
click at [617, 551] on div at bounding box center [612, 510] width 883 height 152
click at [607, 497] on icon "button" at bounding box center [613, 510] width 33 height 33
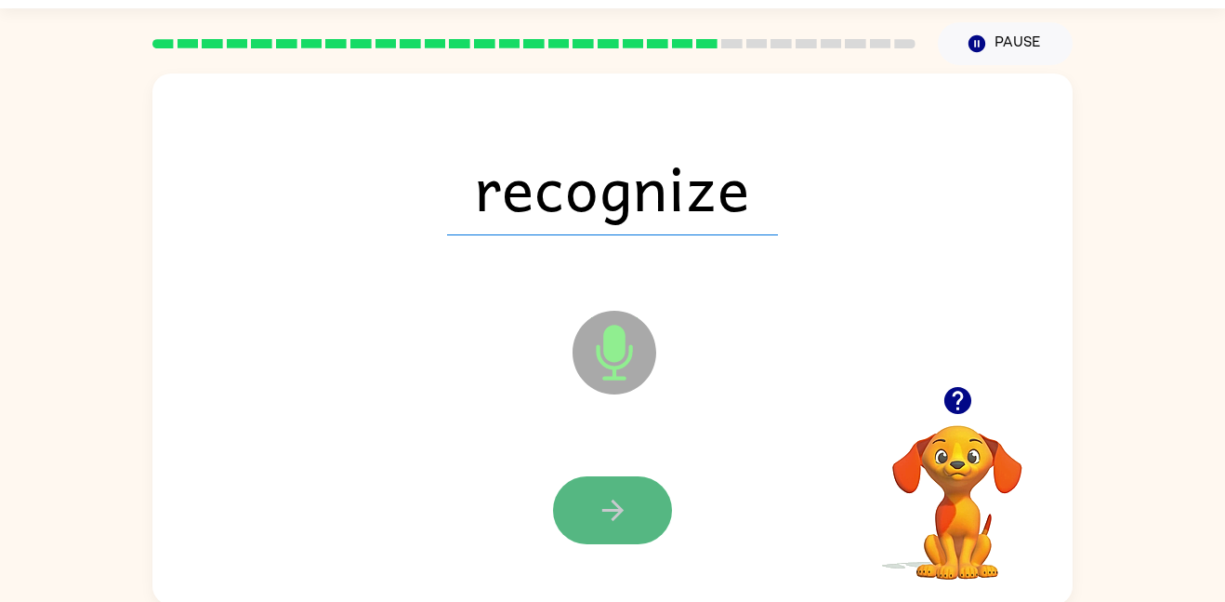
click at [606, 497] on icon "button" at bounding box center [613, 510] width 33 height 33
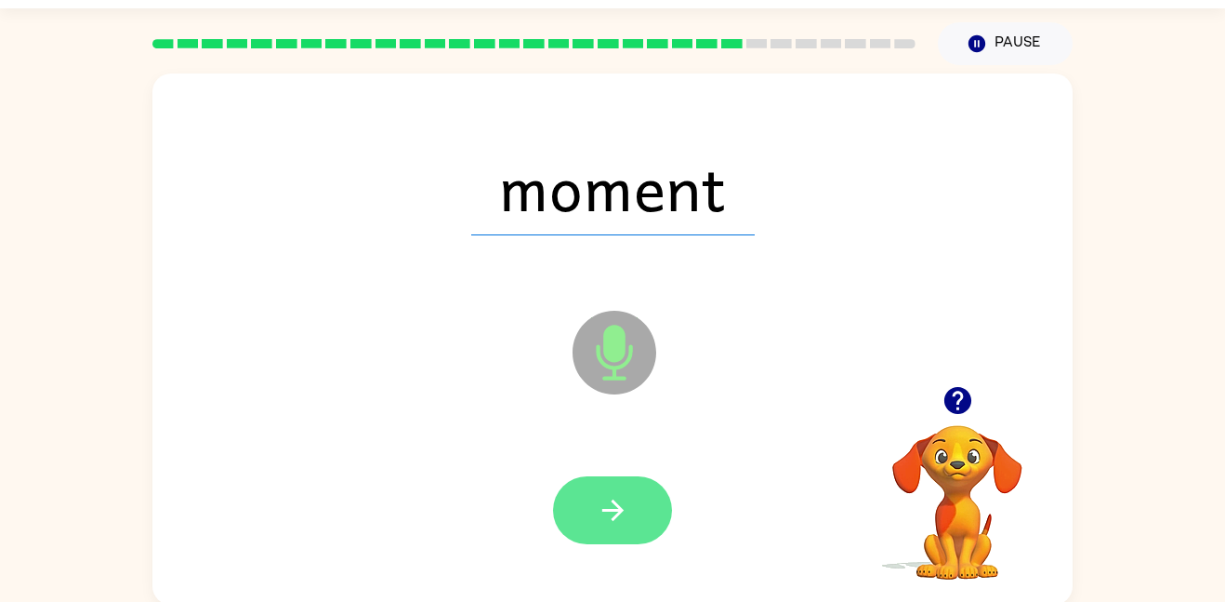
click at [614, 516] on icon "button" at bounding box center [612, 509] width 21 height 21
click at [618, 498] on icon "button" at bounding box center [613, 510] width 33 height 33
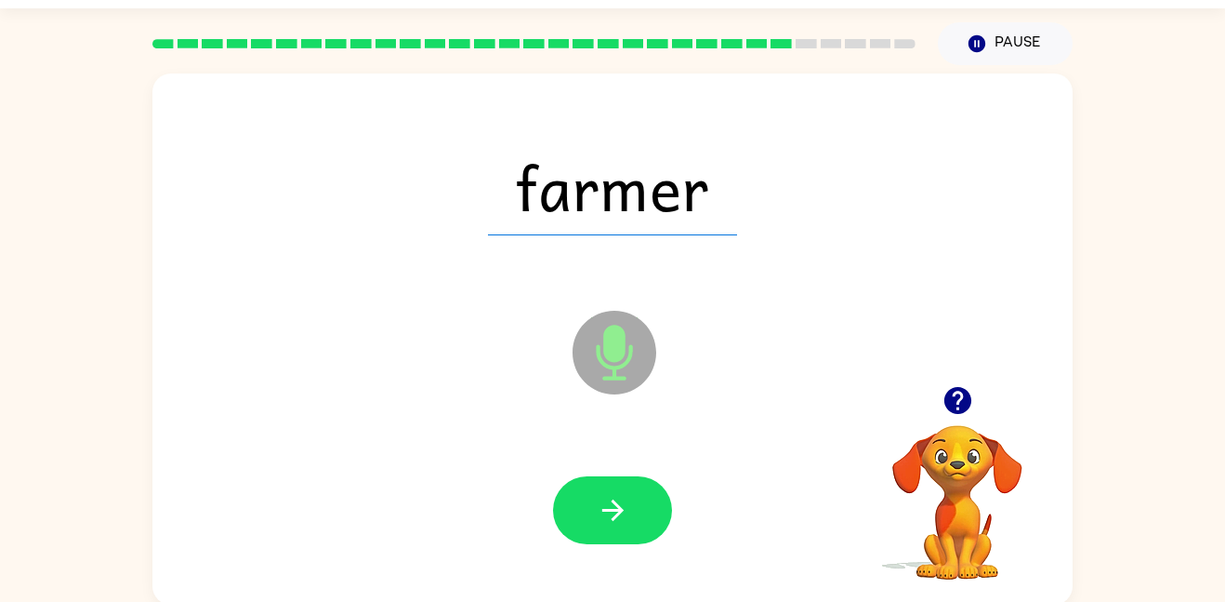
click at [618, 498] on icon "button" at bounding box center [613, 510] width 33 height 33
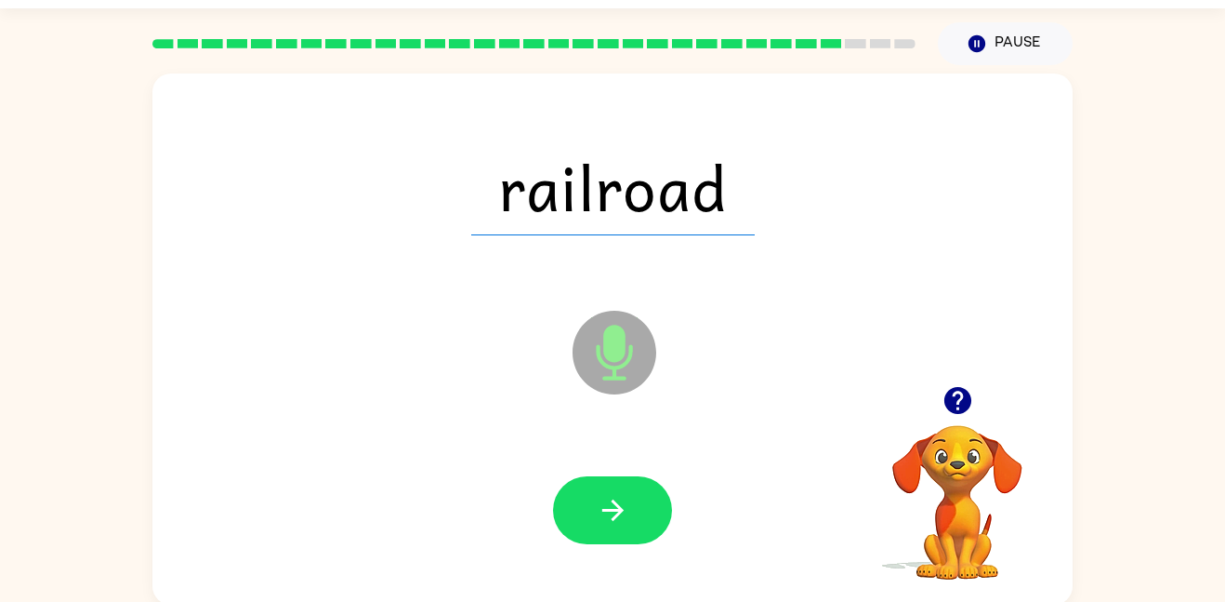
click at [618, 498] on icon "button" at bounding box center [613, 510] width 33 height 33
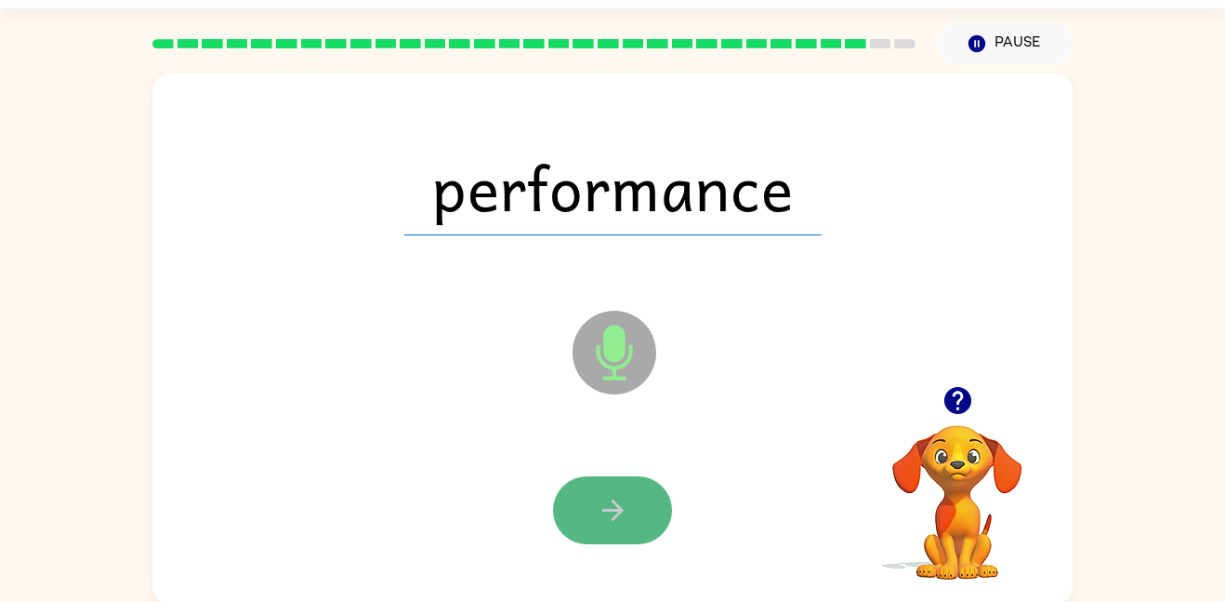
click at [614, 507] on icon "button" at bounding box center [613, 510] width 33 height 33
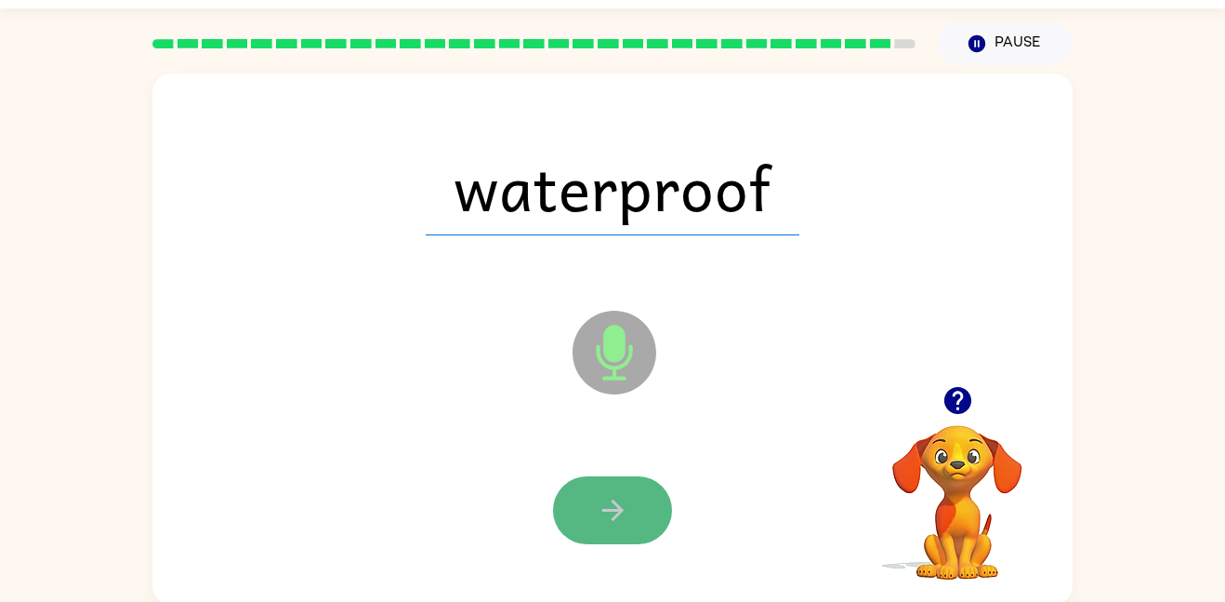
click at [615, 517] on icon "button" at bounding box center [612, 509] width 21 height 21
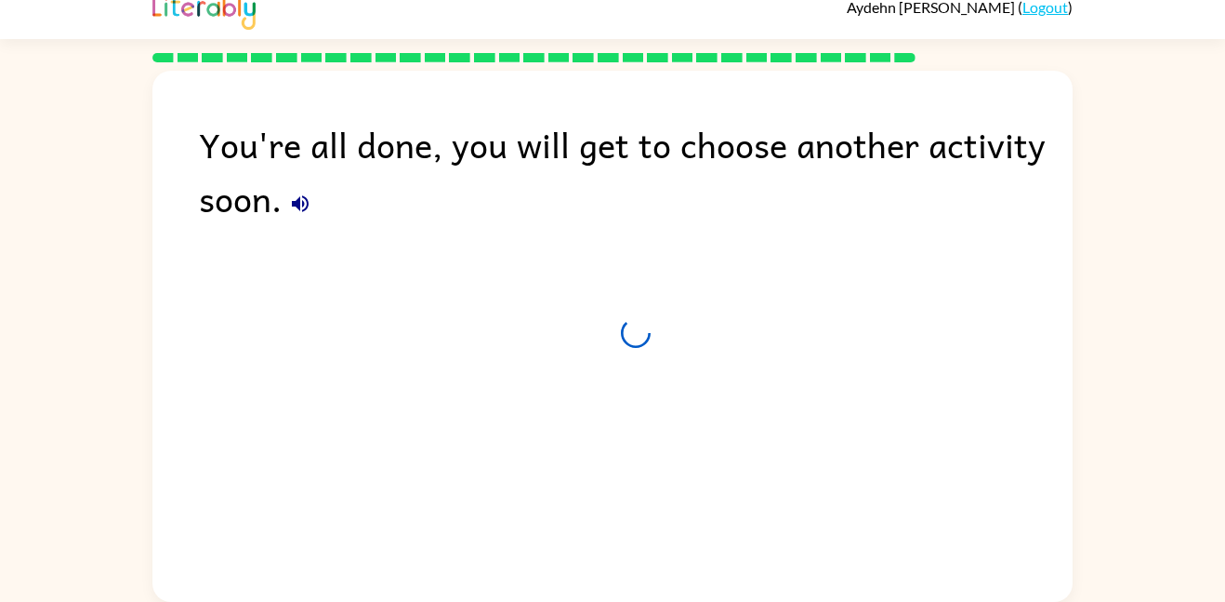
scroll to position [19, 0]
